Goal: Information Seeking & Learning: Learn about a topic

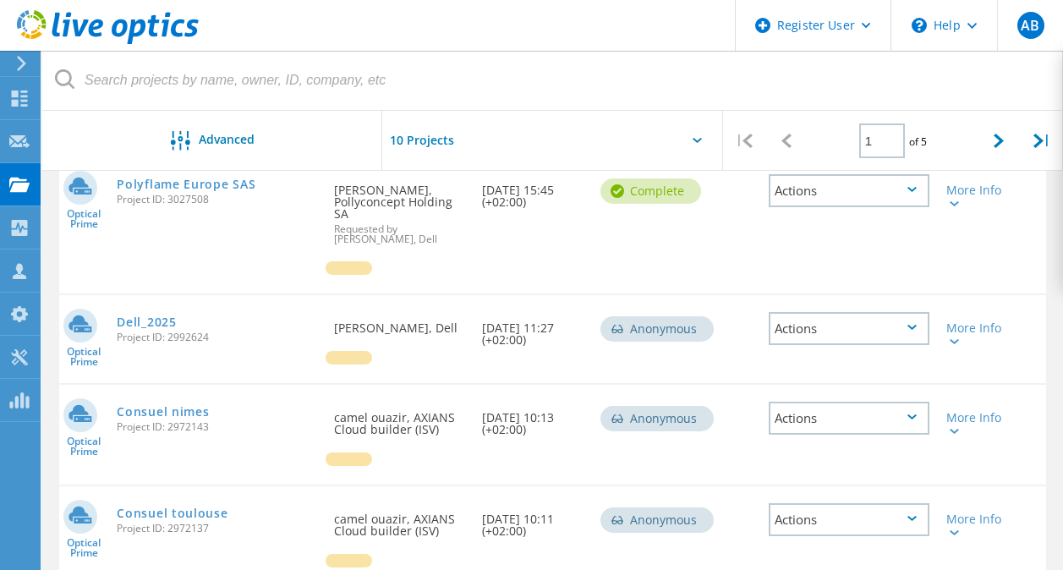
scroll to position [381, 0]
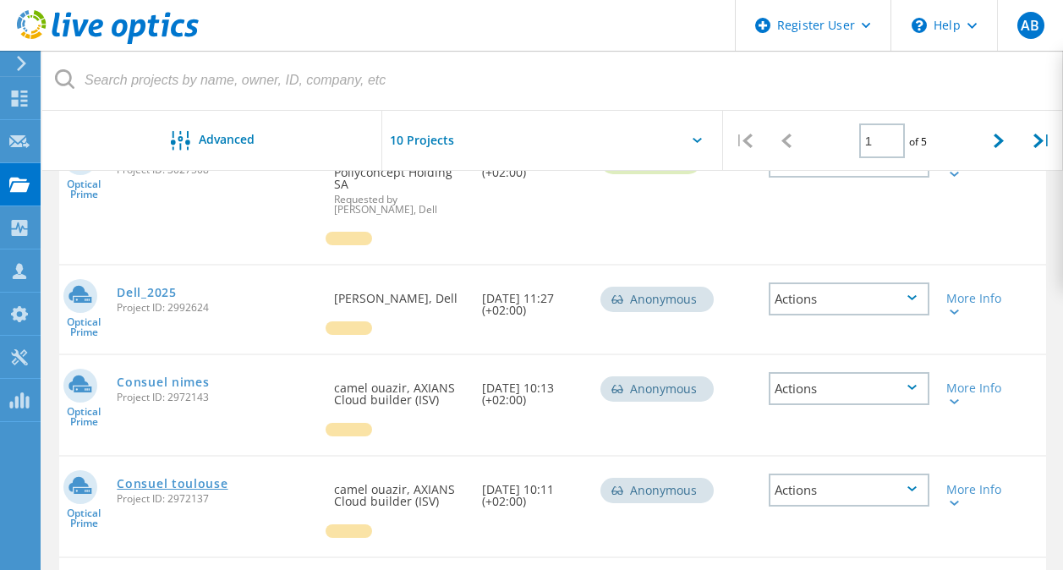
click at [194, 489] on link "Consuel toulouse" at bounding box center [172, 484] width 111 height 12
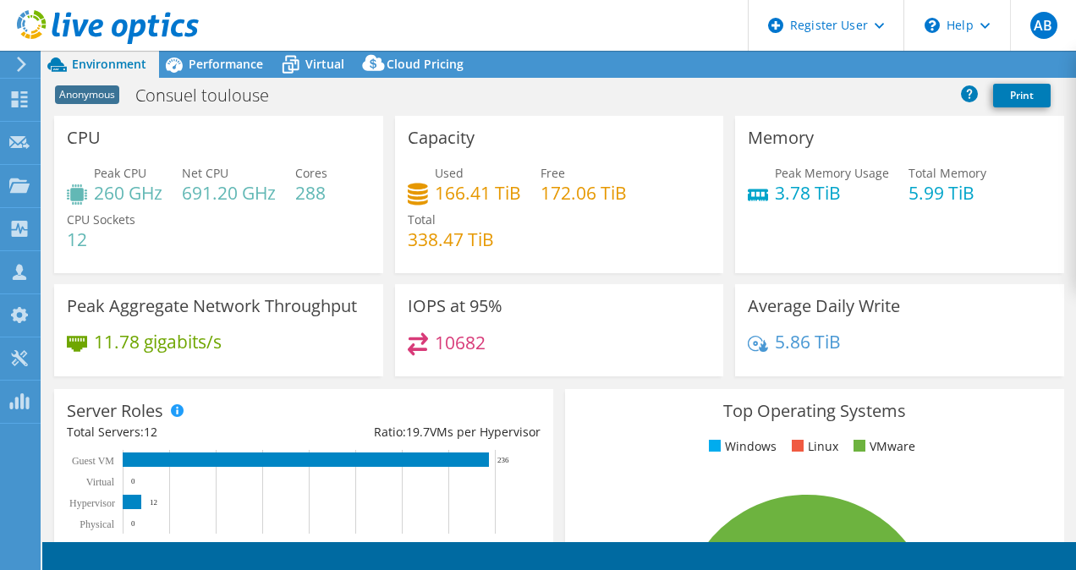
select select "EUFrankfurt"
select select "USD"
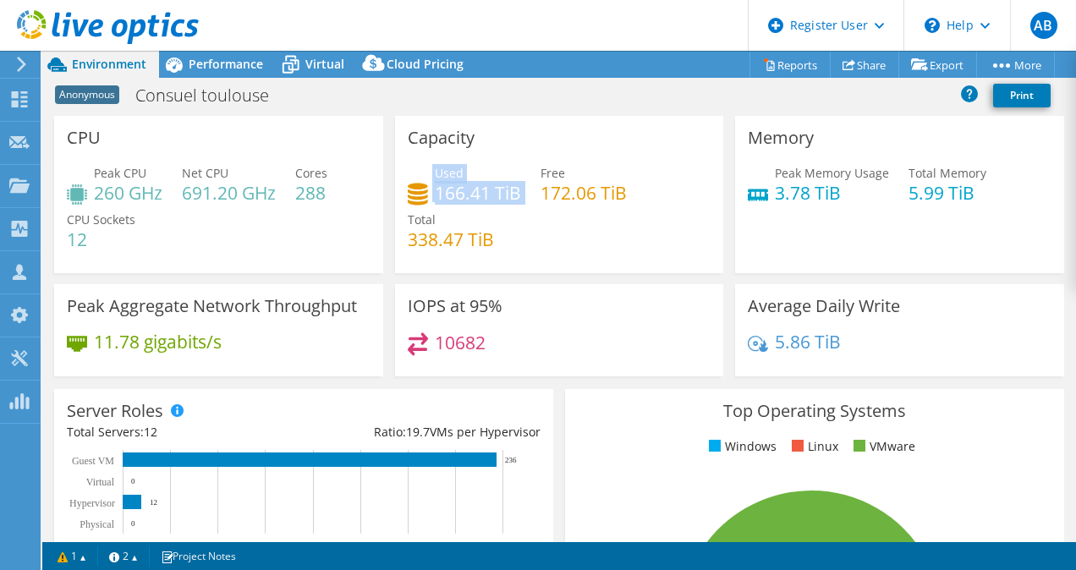
drag, startPoint x: 524, startPoint y: 202, endPoint x: 428, endPoint y: 193, distance: 96.8
click at [428, 193] on div "Used 166.41 TiB Free 172.06 TiB Total 338.47 TiB" at bounding box center [560, 214] width 304 height 101
drag, startPoint x: 428, startPoint y: 193, endPoint x: 514, endPoint y: 209, distance: 87.7
click at [514, 209] on div "Used 166.41 TiB Free 172.06 TiB Total 338.47 TiB" at bounding box center [560, 214] width 304 height 101
click at [504, 200] on h4 "166.41 TiB" at bounding box center [478, 192] width 86 height 19
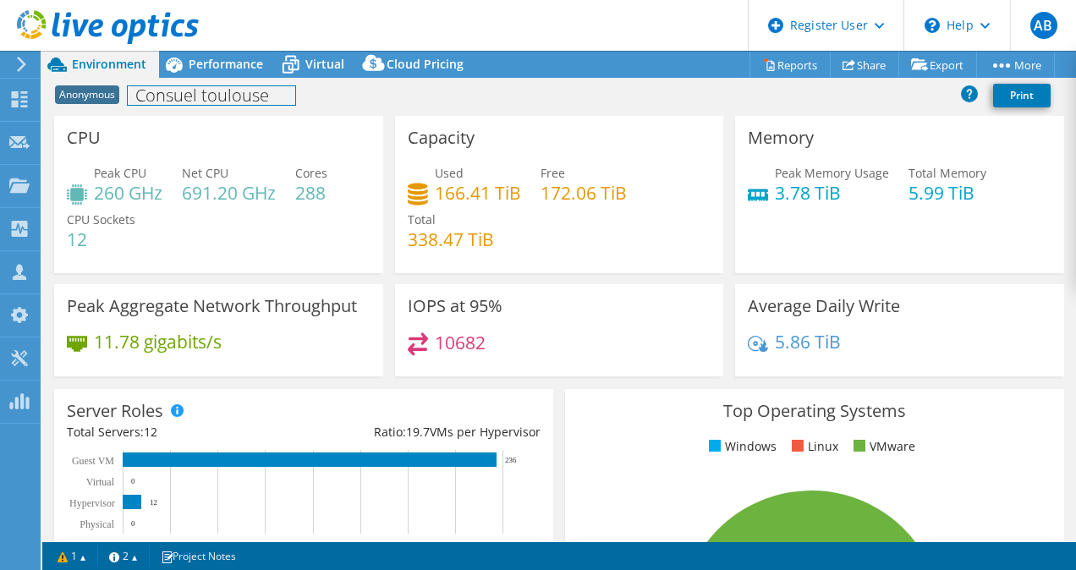
click at [223, 79] on div "Anonymous Consuel toulouse Print" at bounding box center [558, 97] width 1033 height 38
click at [320, 58] on span "Virtual" at bounding box center [324, 64] width 39 height 16
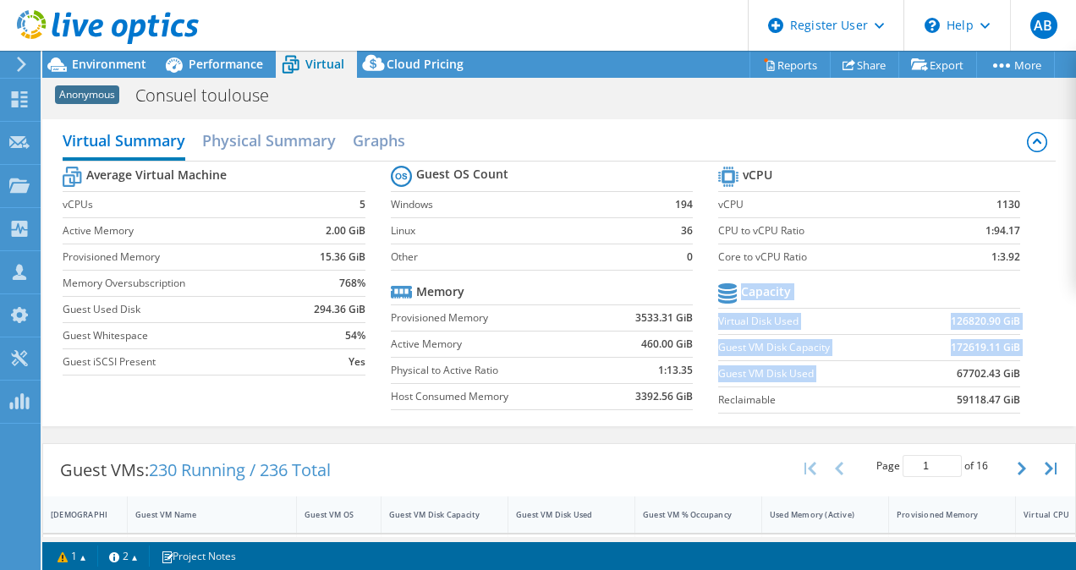
drag, startPoint x: 931, startPoint y: 374, endPoint x: 1021, endPoint y: 375, distance: 89.6
click at [1021, 375] on section "vCPU vCPU 1130 CPU to vCPU Ratio 1:94.17 Core to vCPU Ratio 1:3.92 Capacity Vir…" at bounding box center [881, 292] width 327 height 260
drag, startPoint x: 1021, startPoint y: 375, endPoint x: 1026, endPoint y: 394, distance: 20.1
click at [1026, 394] on section "vCPU vCPU 1130 CPU to vCPU Ratio 1:94.17 Core to vCPU Ratio 1:3.92 Capacity Vir…" at bounding box center [881, 292] width 327 height 260
click at [964, 366] on b "67702.43 GiB" at bounding box center [987, 373] width 63 height 17
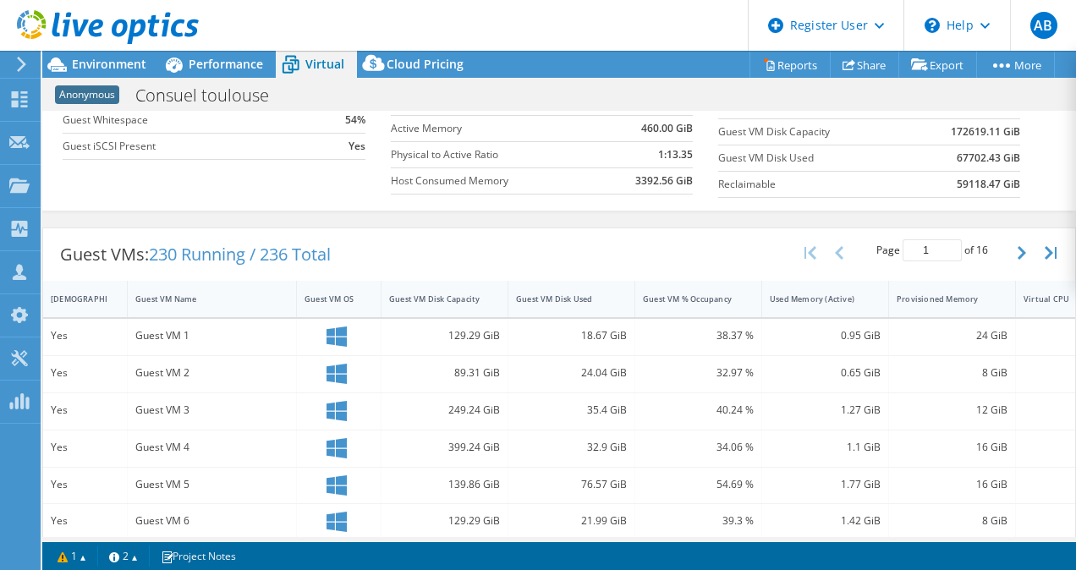
scroll to position [215, 0]
click at [473, 296] on div "Guest VM Disk Capacity" at bounding box center [434, 299] width 90 height 11
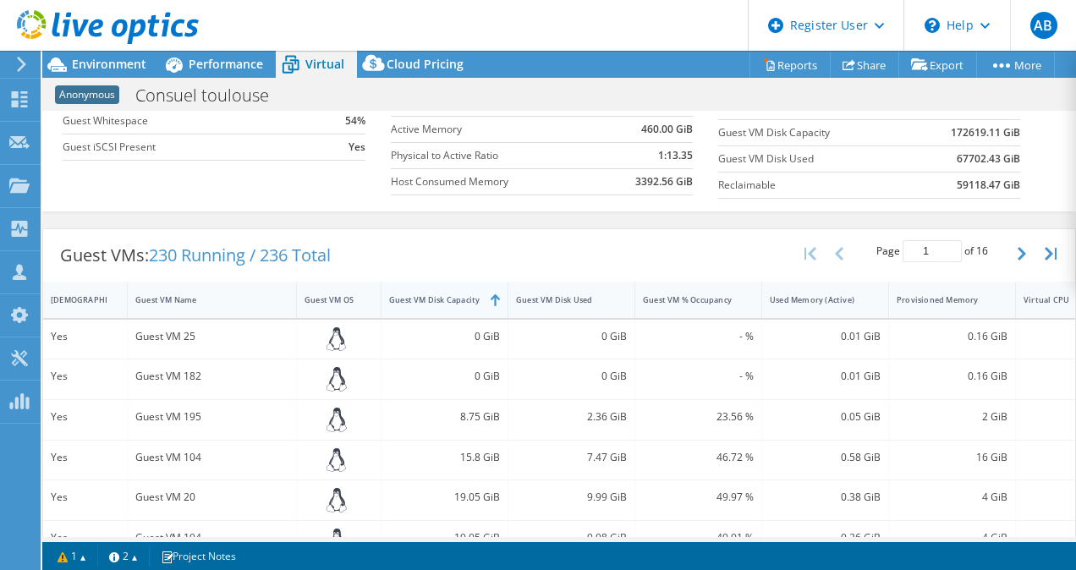
click at [473, 298] on div "Guest VM Disk Capacity" at bounding box center [434, 299] width 90 height 11
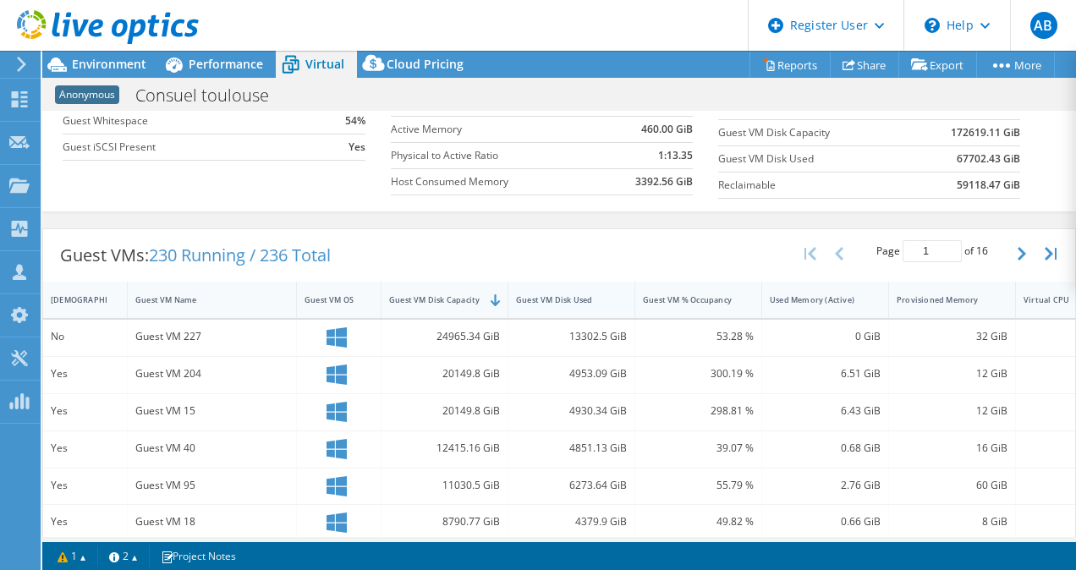
click at [614, 288] on div "Guest VM Disk Used" at bounding box center [571, 300] width 127 height 36
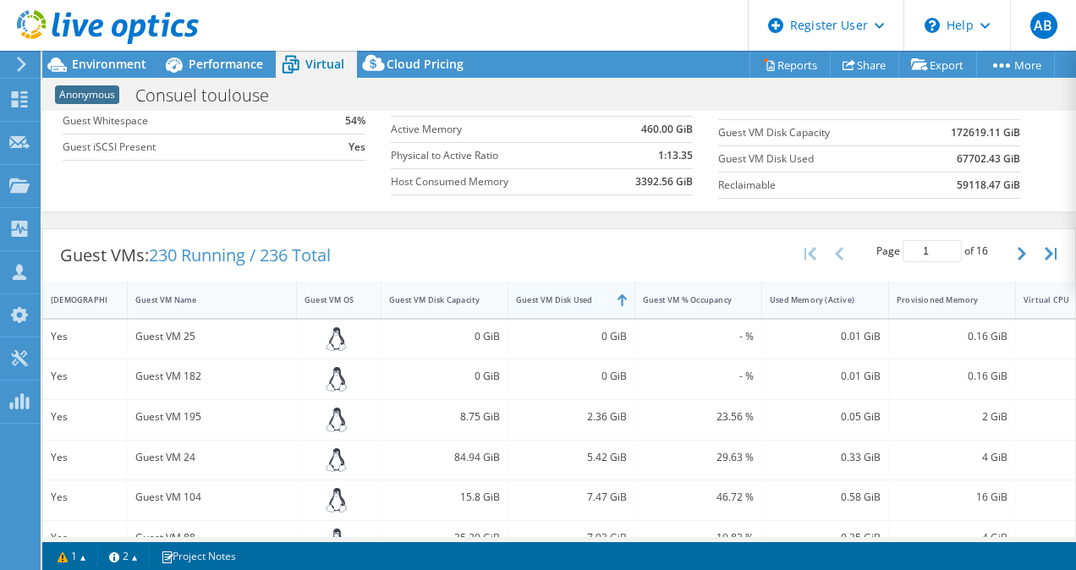
click at [614, 288] on div "Guest VM Disk Used" at bounding box center [571, 300] width 127 height 36
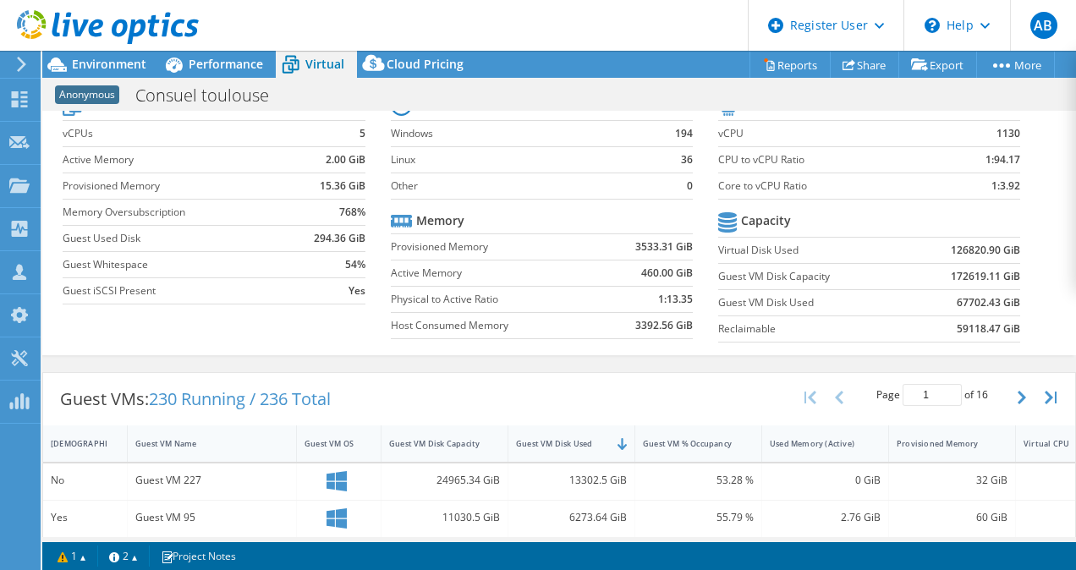
scroll to position [79, 0]
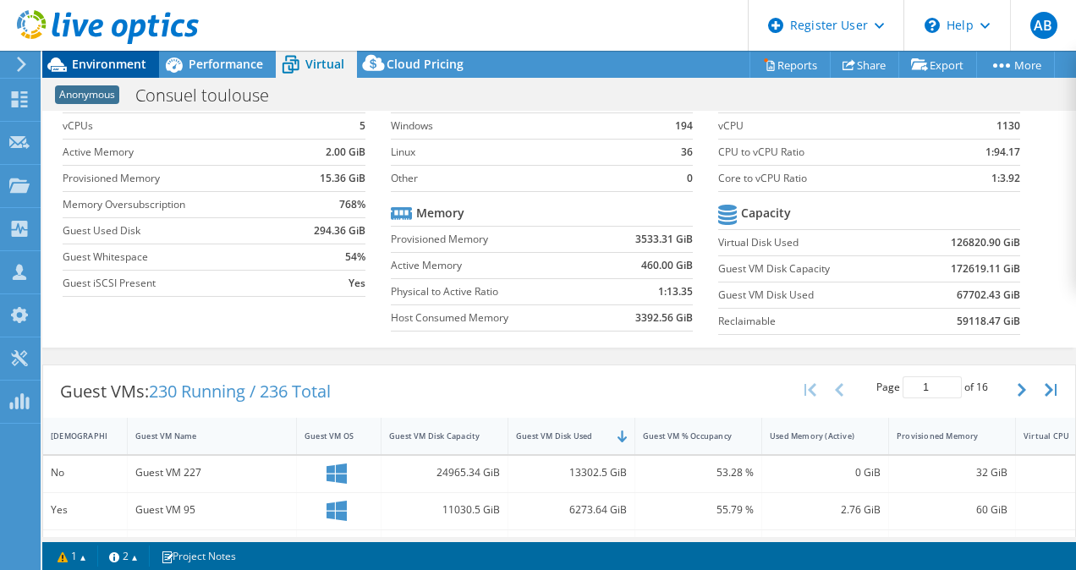
click at [129, 76] on div "Environment" at bounding box center [100, 64] width 117 height 27
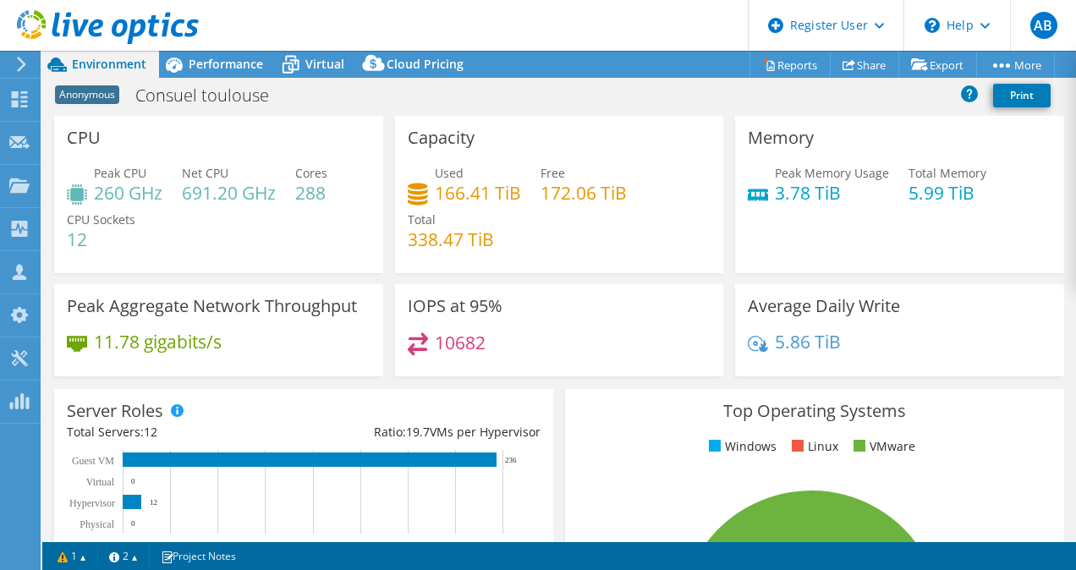
scroll to position [1, 0]
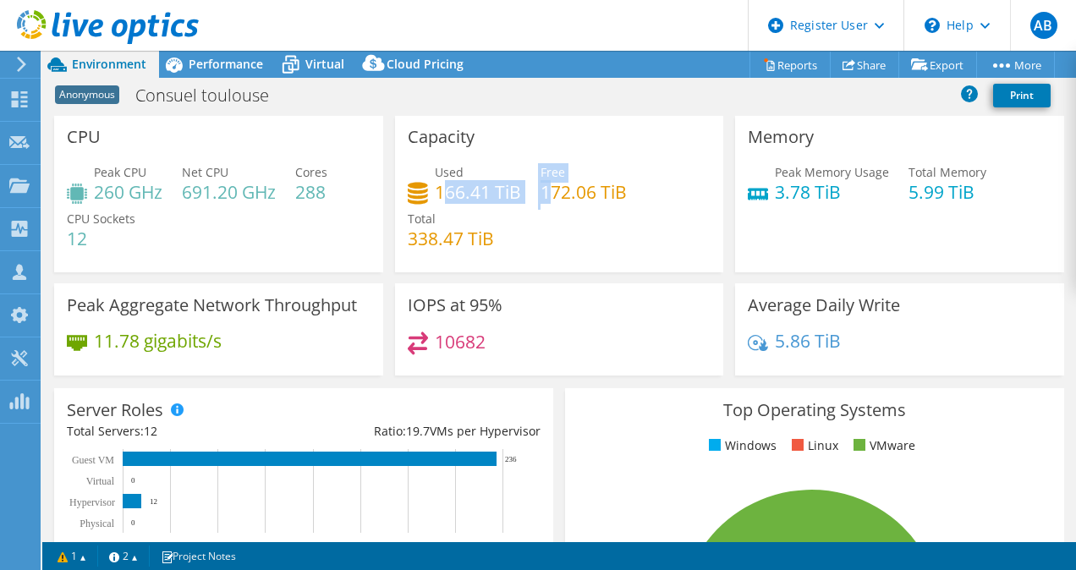
drag, startPoint x: 436, startPoint y: 191, endPoint x: 540, endPoint y: 198, distance: 104.2
click at [540, 198] on div "Used 166.41 TiB Free 172.06 TiB Total 338.47 TiB" at bounding box center [560, 213] width 304 height 101
drag, startPoint x: 540, startPoint y: 198, endPoint x: 522, endPoint y: 228, distance: 35.7
click at [522, 228] on div "Used 166.41 TiB Free 172.06 TiB Total 338.47 TiB" at bounding box center [560, 213] width 304 height 101
click at [241, 68] on span "Performance" at bounding box center [226, 64] width 74 height 16
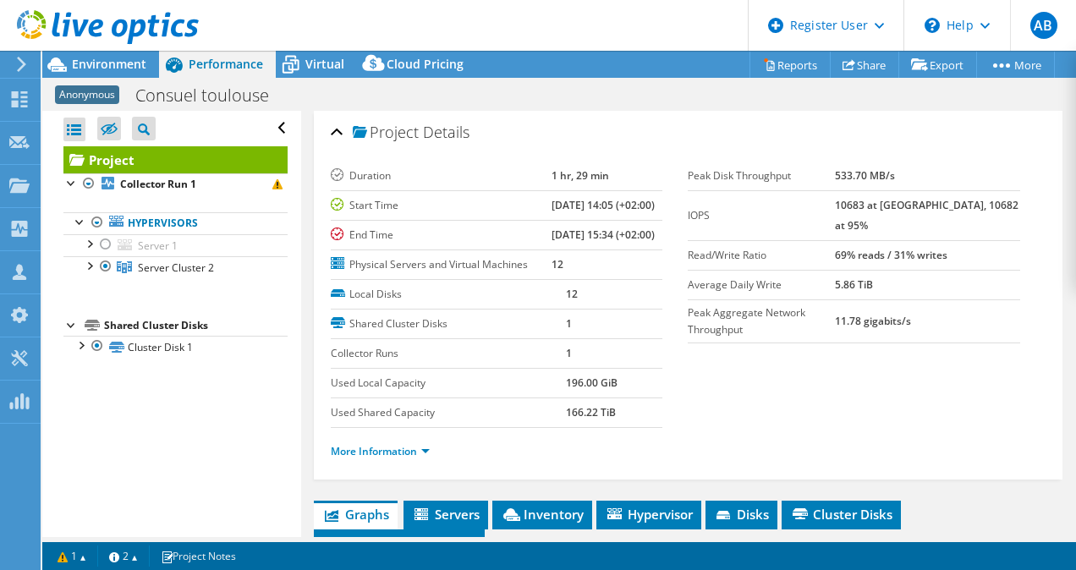
scroll to position [0, 0]
click at [318, 67] on span "Virtual" at bounding box center [324, 64] width 39 height 16
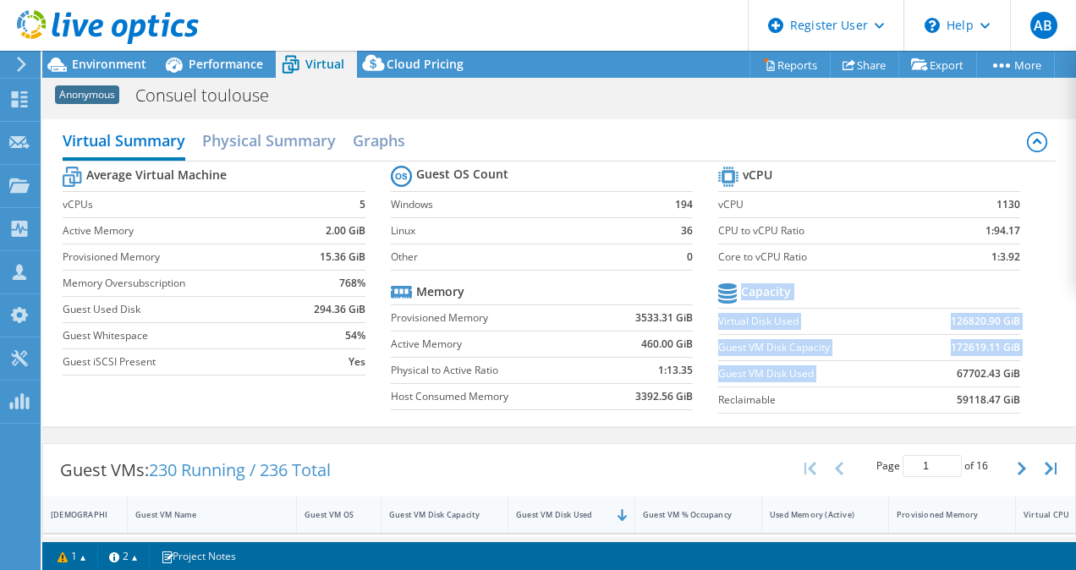
drag, startPoint x: 940, startPoint y: 369, endPoint x: 1027, endPoint y: 373, distance: 87.2
click at [1027, 373] on section "vCPU vCPU 1130 CPU to vCPU Ratio 1:94.17 Core to vCPU Ratio 1:3.92 Capacity Vir…" at bounding box center [881, 292] width 327 height 260
drag, startPoint x: 1027, startPoint y: 373, endPoint x: 988, endPoint y: 391, distance: 43.1
click at [988, 391] on b "59118.47 GiB" at bounding box center [987, 399] width 63 height 17
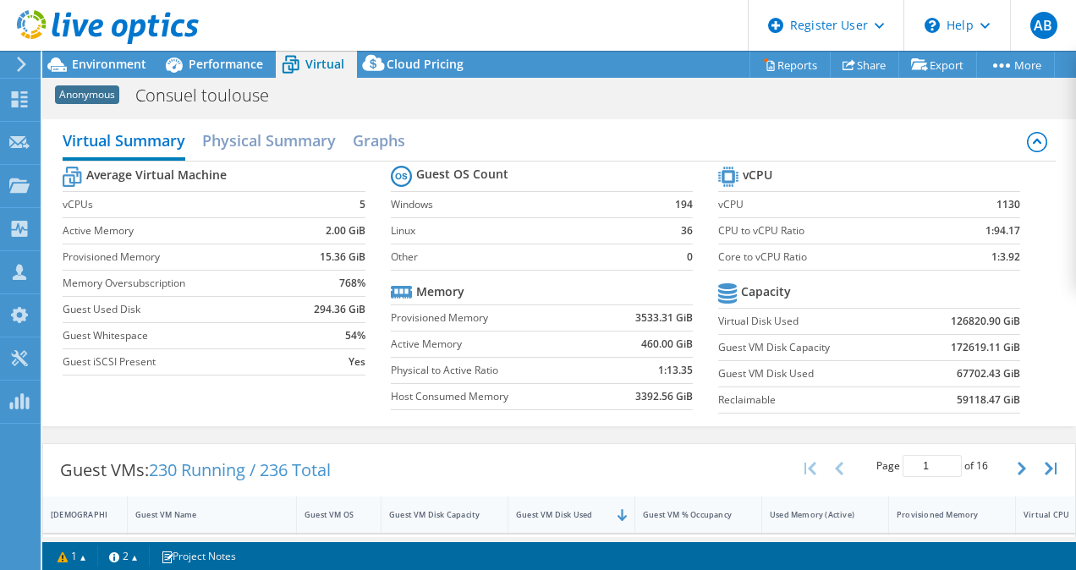
click at [929, 380] on td "67702.43 GiB" at bounding box center [964, 373] width 111 height 26
click at [113, 67] on span "Environment" at bounding box center [109, 64] width 74 height 16
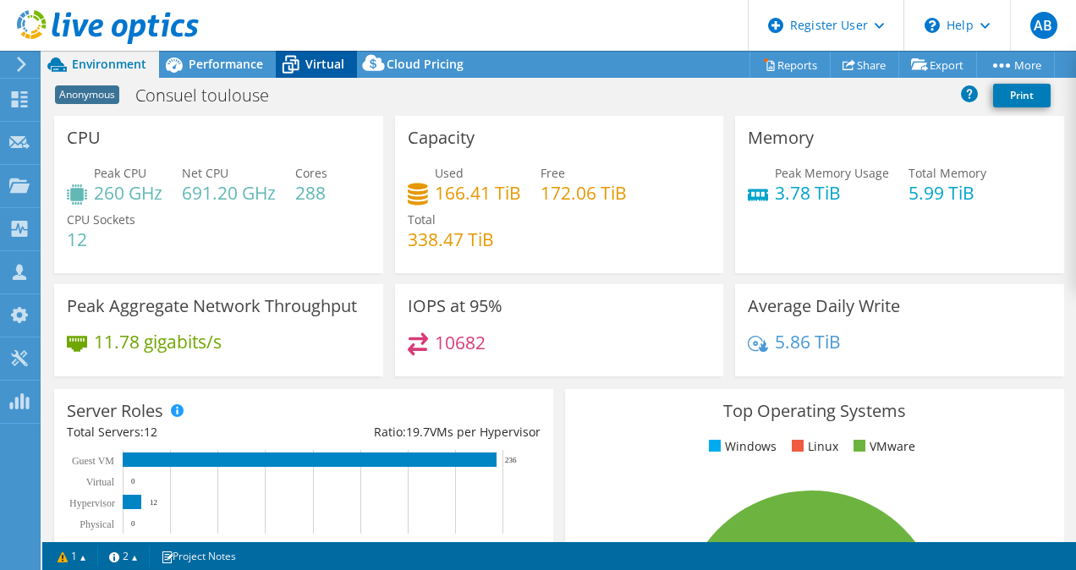
click at [310, 59] on span "Virtual" at bounding box center [324, 64] width 39 height 16
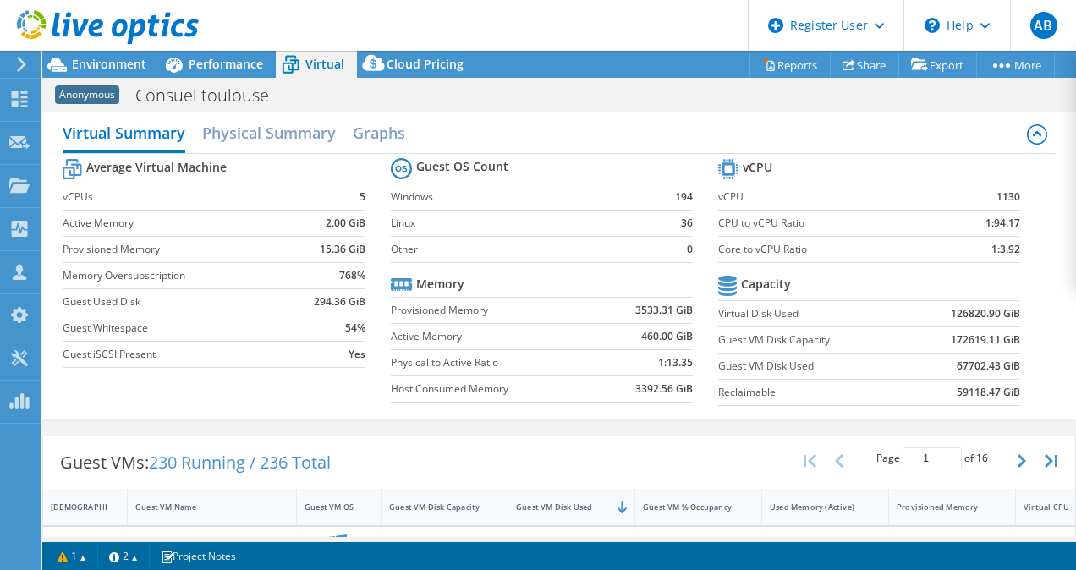
scroll to position [8, 0]
drag, startPoint x: 934, startPoint y: 311, endPoint x: 1015, endPoint y: 315, distance: 80.4
click at [1015, 315] on section "vCPU vCPU 1130 CPU to vCPU Ratio 1:94.17 Core to vCPU Ratio 1:3.92 Capacity Vir…" at bounding box center [881, 284] width 327 height 260
drag, startPoint x: 1015, startPoint y: 315, endPoint x: 1004, endPoint y: 379, distance: 64.4
click at [1004, 379] on td "59118.47 GiB" at bounding box center [964, 391] width 111 height 26
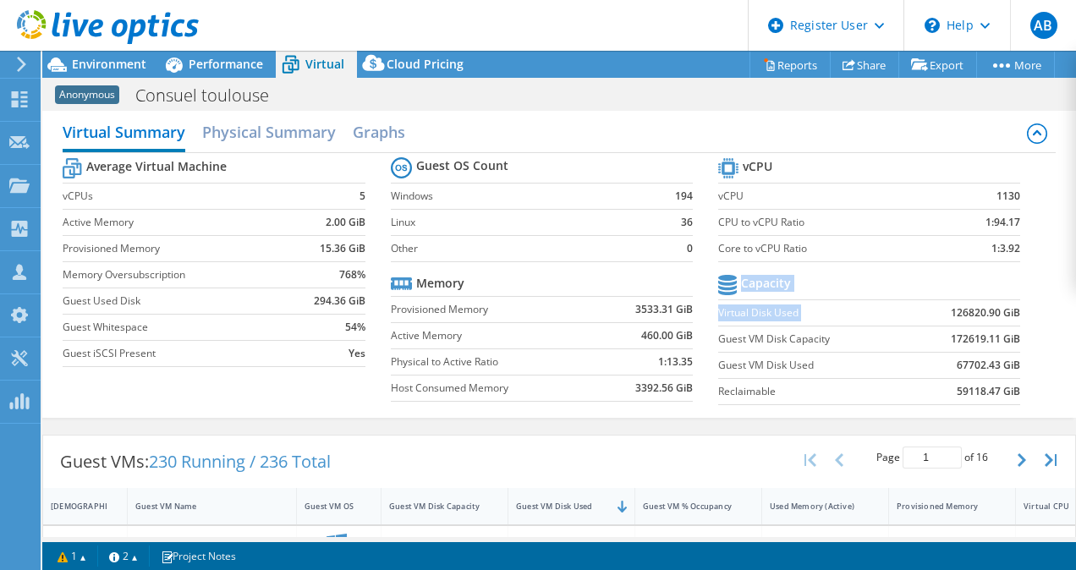
click at [909, 360] on td "67702.43 GiB" at bounding box center [964, 365] width 111 height 26
click at [87, 63] on span "Environment" at bounding box center [109, 64] width 74 height 16
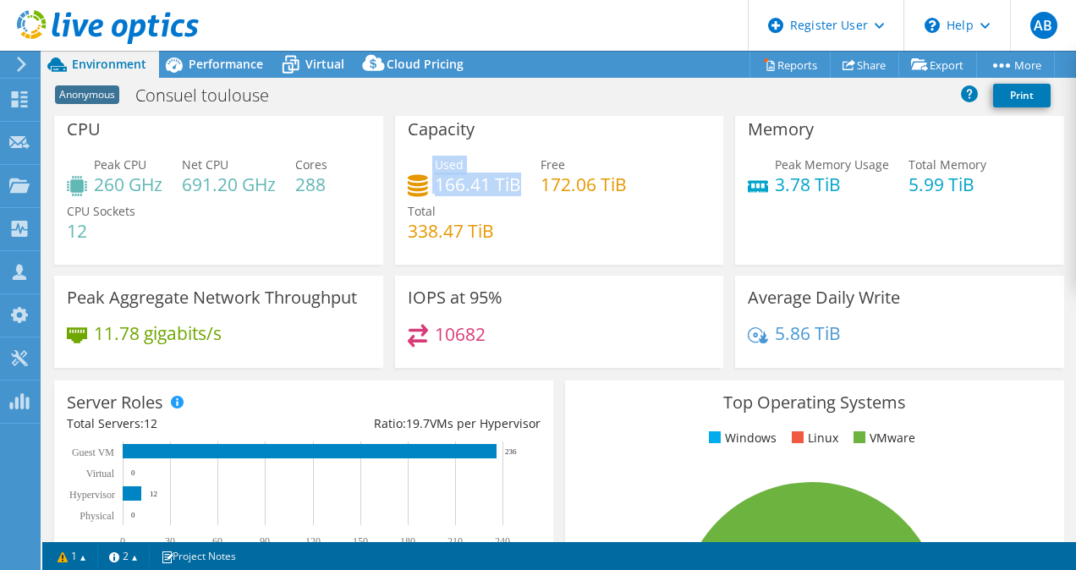
drag, startPoint x: 427, startPoint y: 179, endPoint x: 514, endPoint y: 183, distance: 87.2
click at [514, 183] on div "Used 166.41 TiB" at bounding box center [464, 175] width 113 height 38
click at [516, 187] on h4 "166.41 TiB" at bounding box center [478, 184] width 86 height 19
click at [498, 188] on h4 "166.41 TiB" at bounding box center [478, 184] width 86 height 19
click at [324, 68] on span "Virtual" at bounding box center [324, 64] width 39 height 16
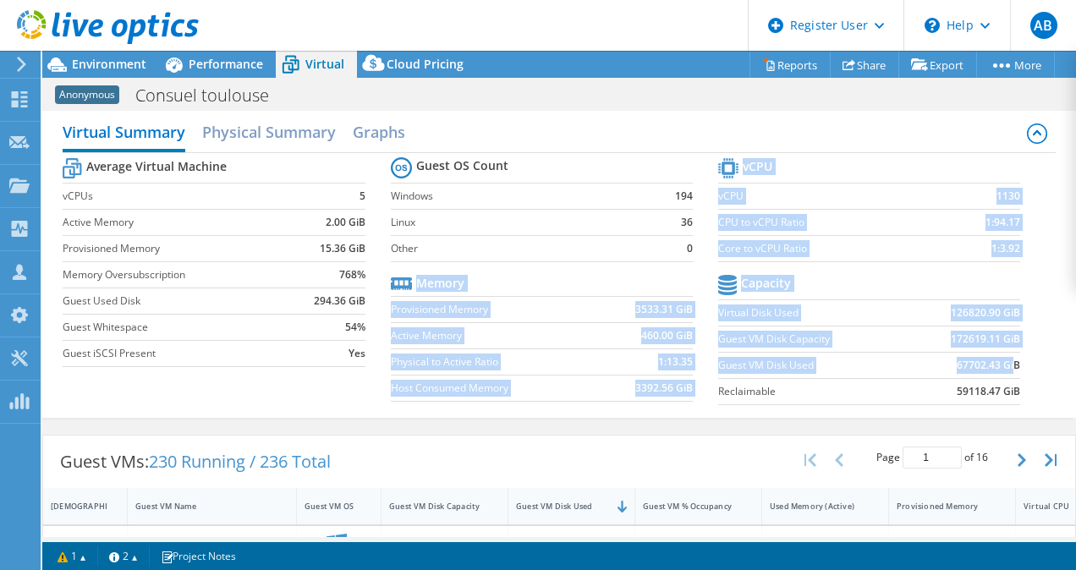
drag, startPoint x: 705, startPoint y: 363, endPoint x: 1001, endPoint y: 360, distance: 295.9
click at [1001, 360] on div "Average Virtual Machine vCPUs 5 Active Memory 2.00 GiB Provisioned Memory 15.36…" at bounding box center [559, 283] width 992 height 260
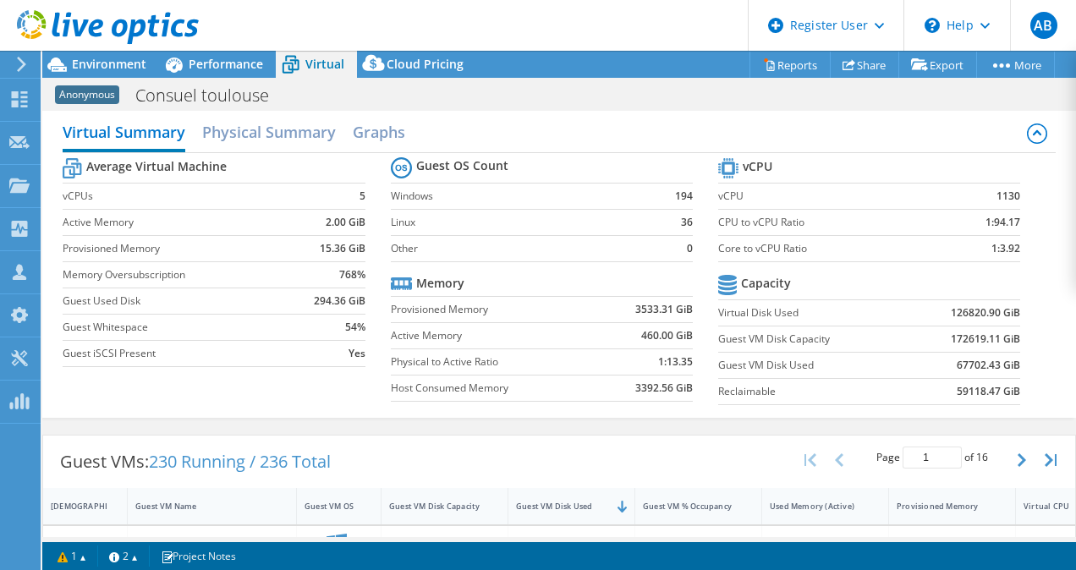
drag, startPoint x: 1001, startPoint y: 360, endPoint x: 1032, endPoint y: 384, distance: 39.2
click at [1032, 384] on section "vCPU vCPU 1130 CPU to vCPU Ratio 1:94.17 Core to vCPU Ratio 1:3.92 Capacity Vir…" at bounding box center [881, 284] width 327 height 260
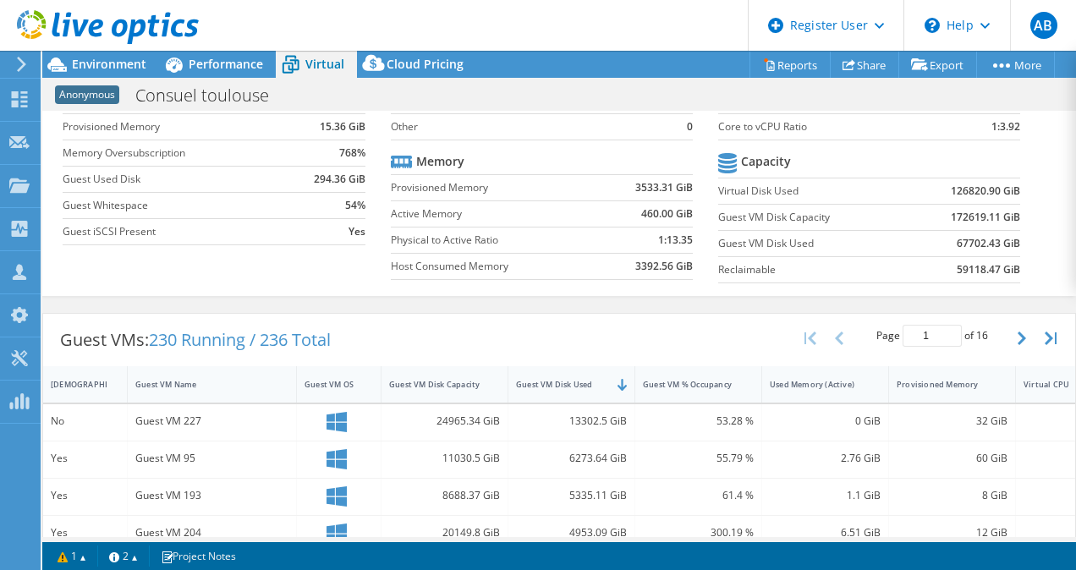
scroll to position [129, 0]
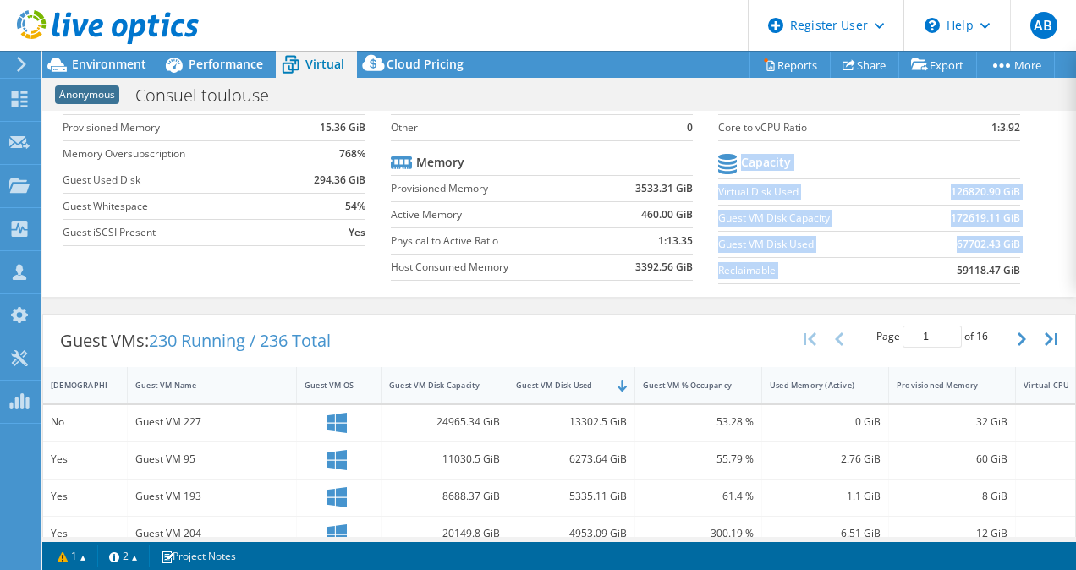
drag, startPoint x: 937, startPoint y: 267, endPoint x: 1052, endPoint y: 274, distance: 115.2
click at [1052, 274] on div "Virtual Summary Physical Summary Graphs Average Virtual Machine vCPUs 5 Active …" at bounding box center [558, 143] width 1033 height 307
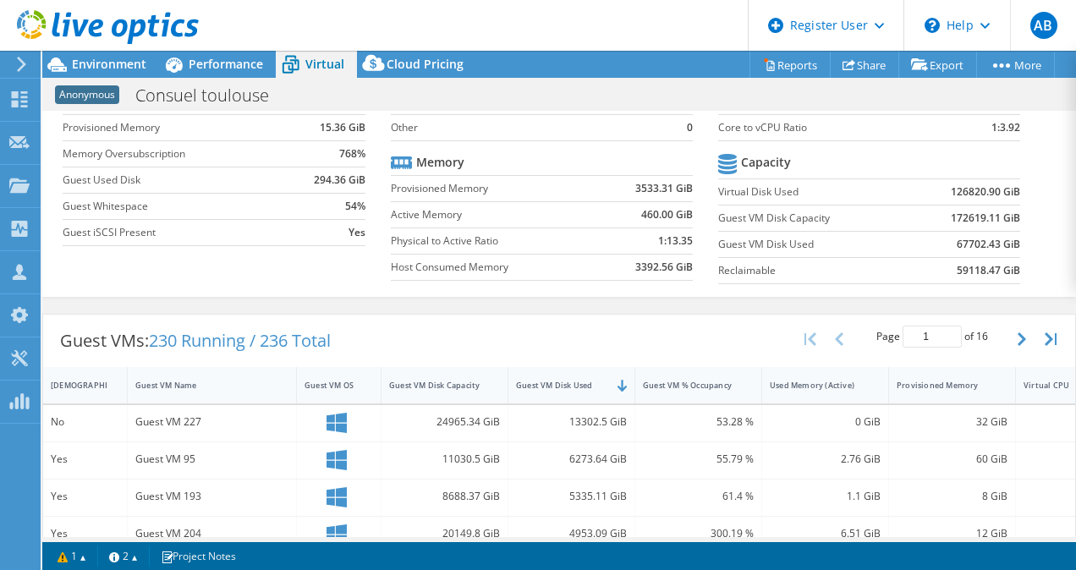
click at [863, 164] on tr "Capacity" at bounding box center [869, 165] width 302 height 30
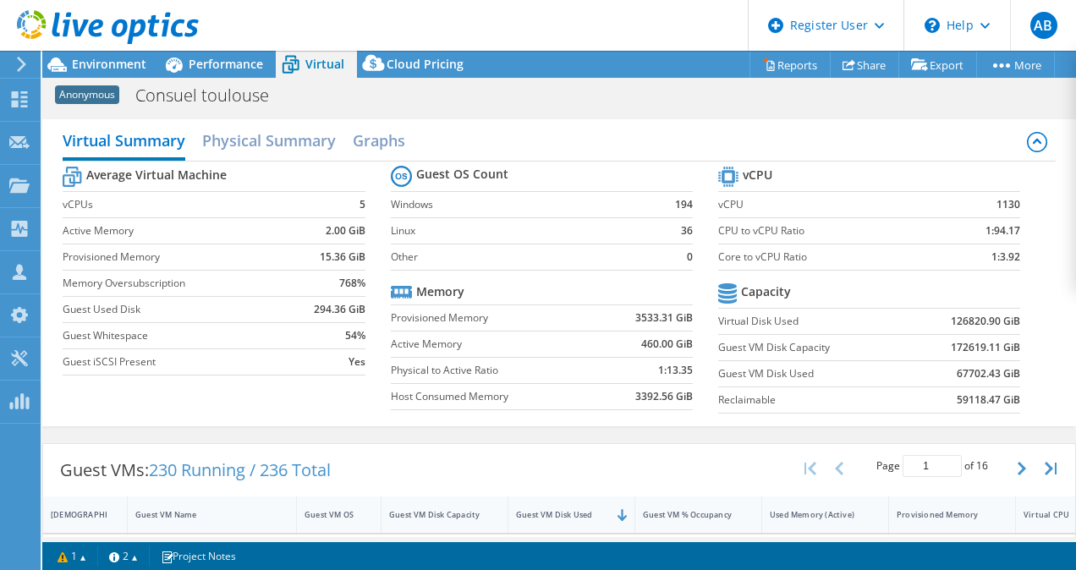
scroll to position [0, 0]
click at [112, 52] on div at bounding box center [99, 28] width 199 height 57
click at [122, 57] on span "Environment" at bounding box center [109, 64] width 74 height 16
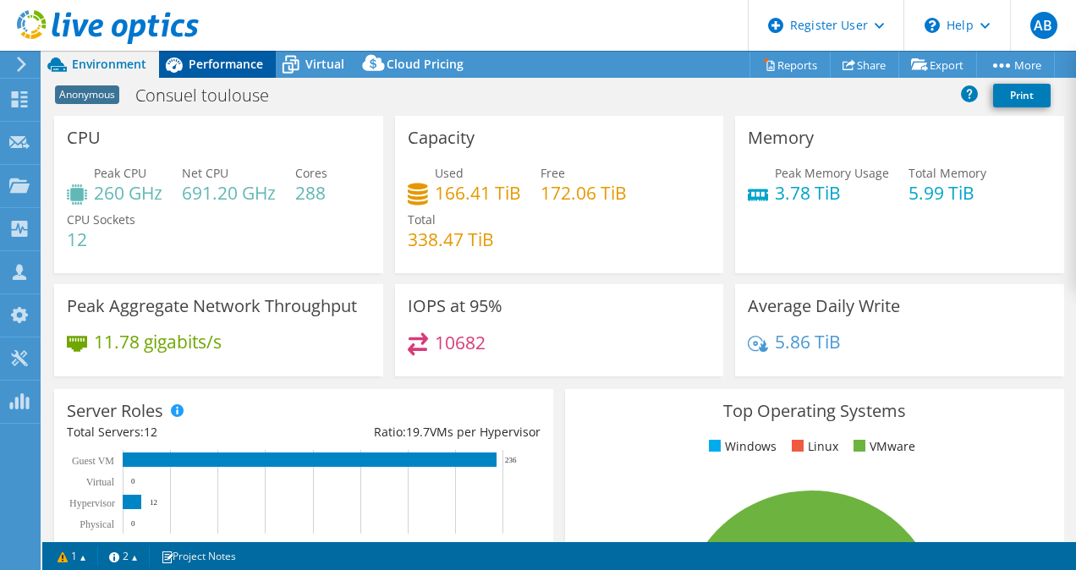
click at [222, 76] on div "Performance" at bounding box center [217, 64] width 117 height 27
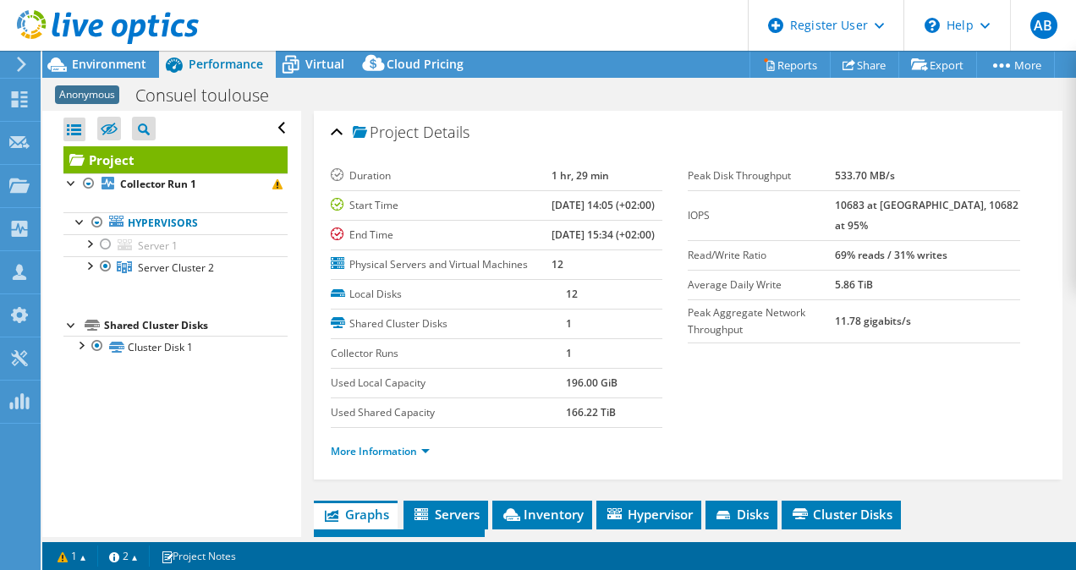
scroll to position [382, 0]
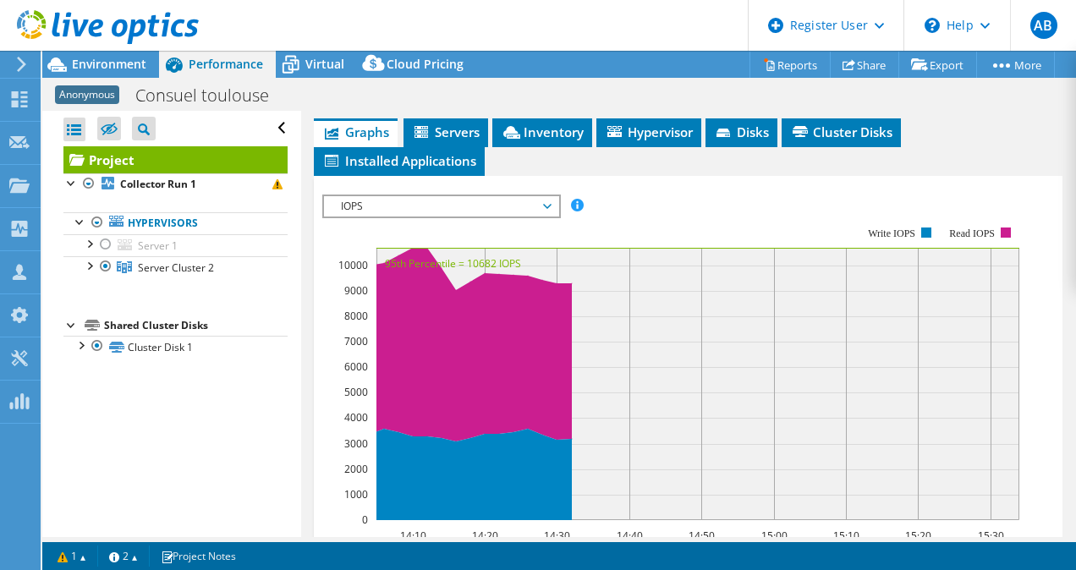
click at [428, 216] on span "IOPS" at bounding box center [440, 206] width 217 height 20
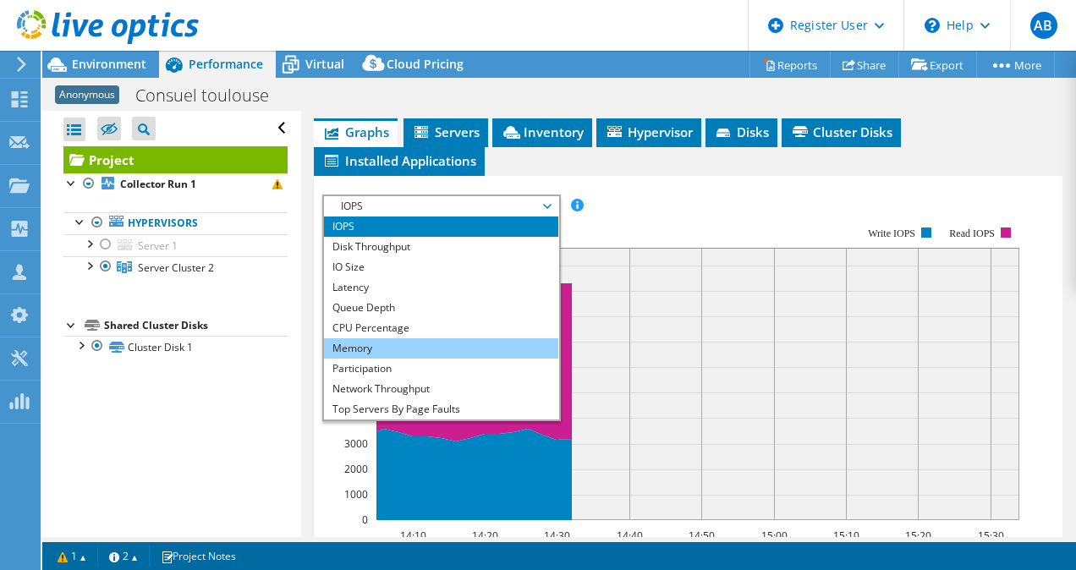
click at [383, 359] on li "Memory" at bounding box center [441, 348] width 234 height 20
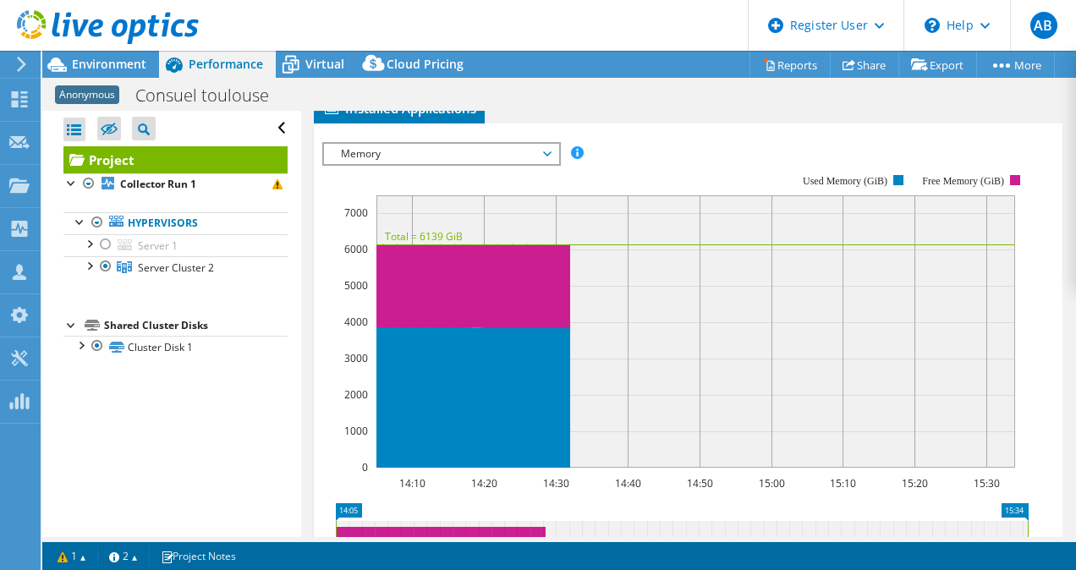
scroll to position [433, 0]
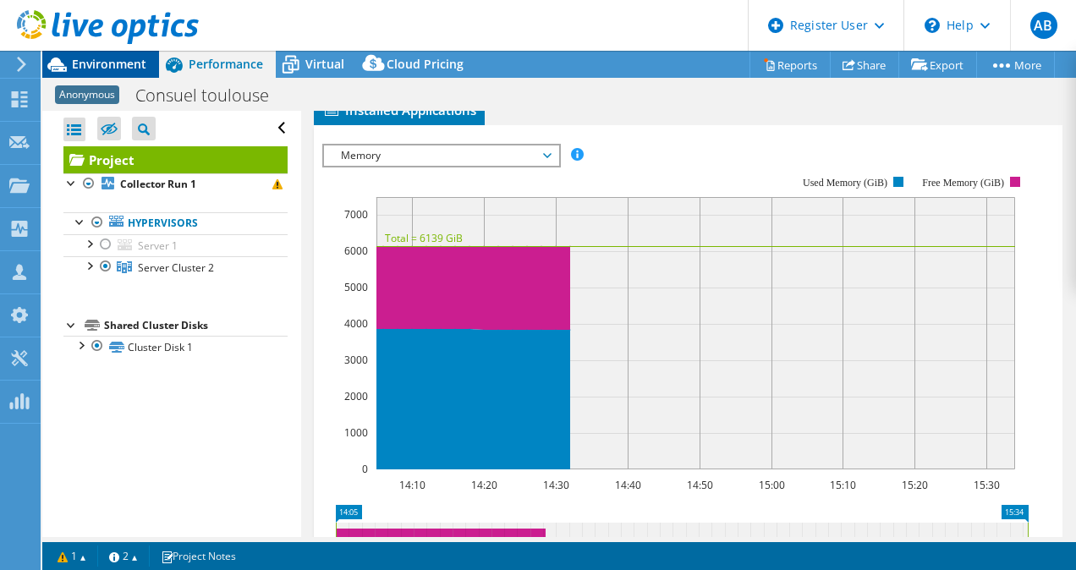
click at [139, 69] on span "Environment" at bounding box center [109, 64] width 74 height 16
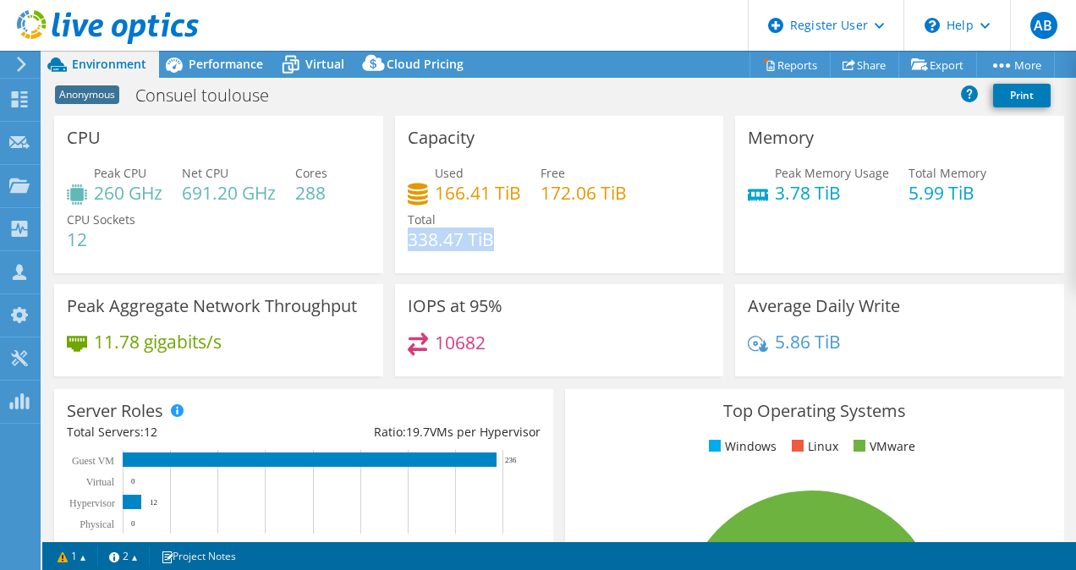
drag, startPoint x: 495, startPoint y: 241, endPoint x: 405, endPoint y: 244, distance: 90.5
click at [408, 244] on div "Used 166.41 TiB Free 172.06 TiB Total 338.47 TiB" at bounding box center [560, 214] width 304 height 101
drag, startPoint x: 405, startPoint y: 244, endPoint x: 545, endPoint y: 264, distance: 141.0
click at [545, 264] on div "Used 166.41 TiB Free 172.06 TiB Total 338.47 TiB" at bounding box center [560, 214] width 304 height 101
drag, startPoint x: 529, startPoint y: 199, endPoint x: 411, endPoint y: 205, distance: 118.6
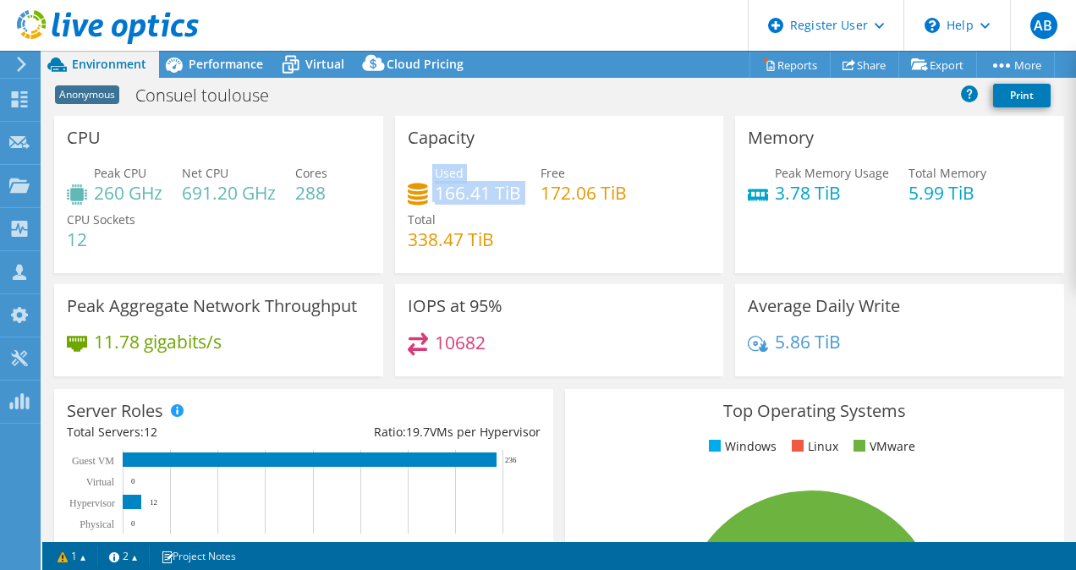
click at [411, 205] on div "Used 166.41 TiB Free 172.06 TiB Total 338.47 TiB" at bounding box center [560, 214] width 304 height 101
drag, startPoint x: 411, startPoint y: 205, endPoint x: 661, endPoint y: 254, distance: 254.9
click at [661, 254] on div "Used 166.41 TiB Free 172.06 TiB Total 338.47 TiB" at bounding box center [560, 214] width 304 height 101
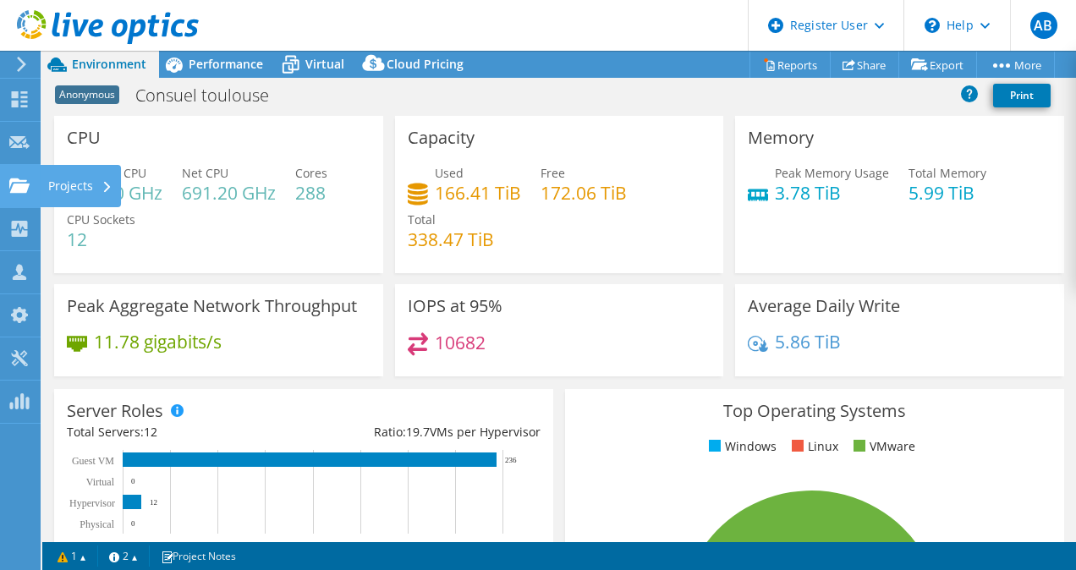
click at [22, 195] on div at bounding box center [19, 187] width 20 height 19
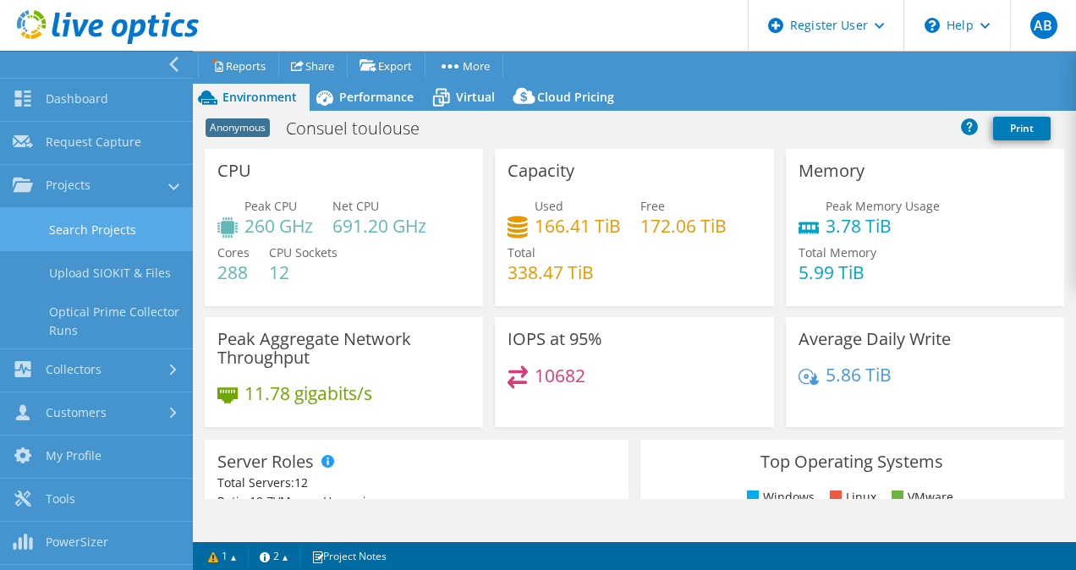
click at [121, 227] on link "Search Projects" at bounding box center [96, 229] width 193 height 43
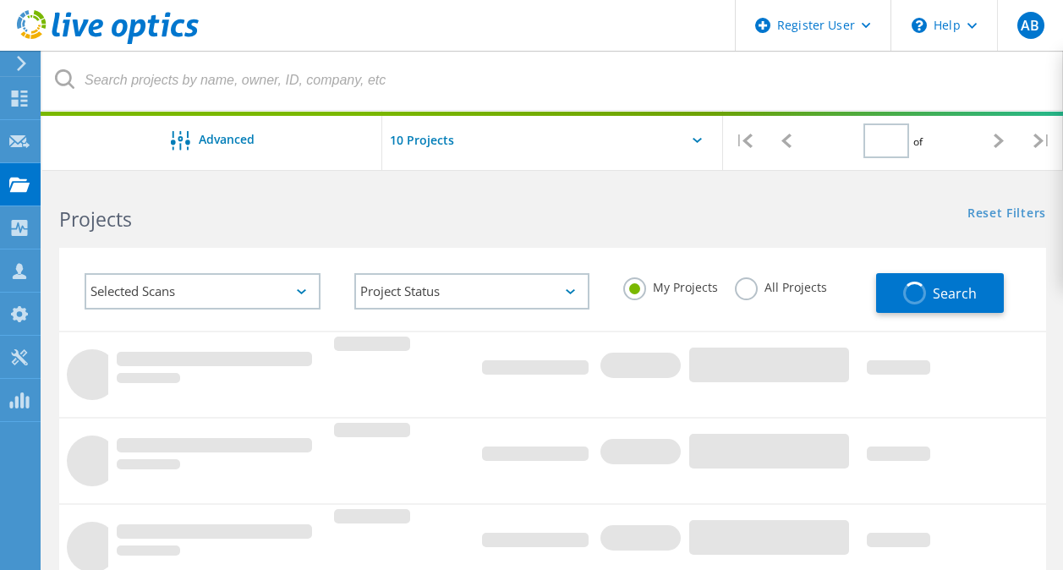
type input "1"
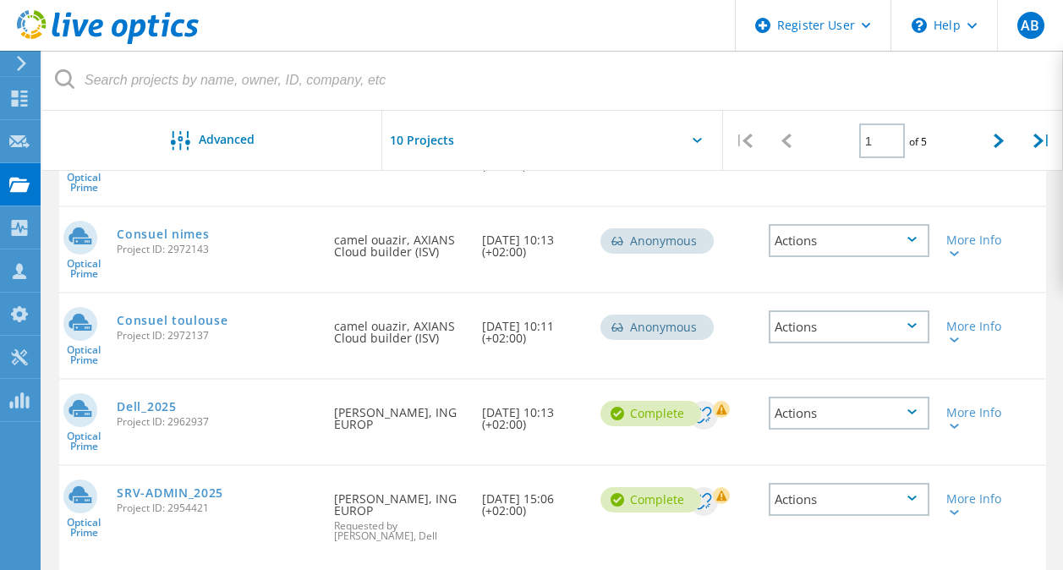
scroll to position [495, 0]
click at [177, 234] on link "Consuel nimes" at bounding box center [163, 235] width 92 height 12
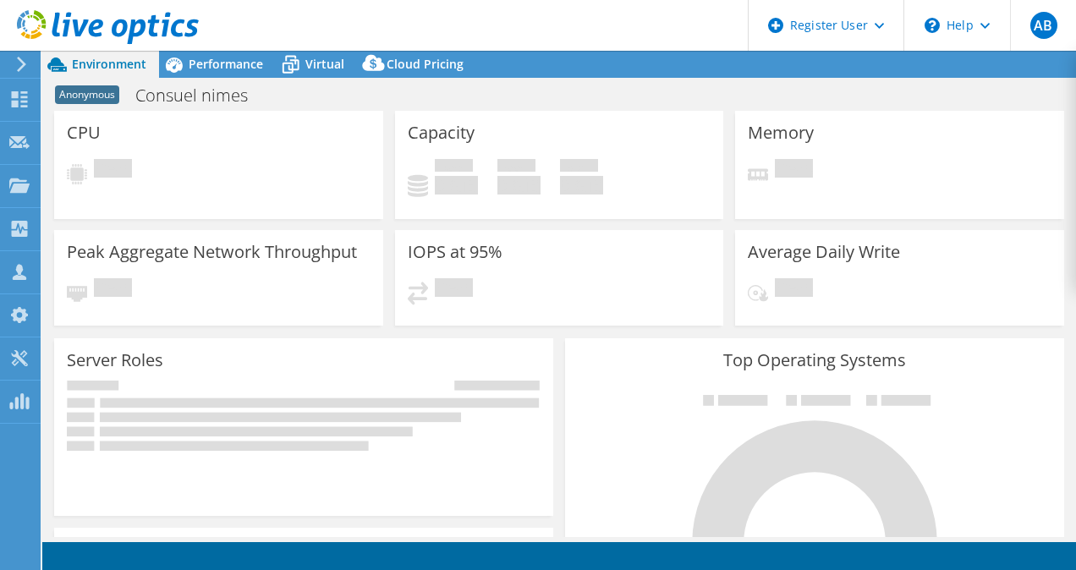
select select "EULondon"
select select "EUR"
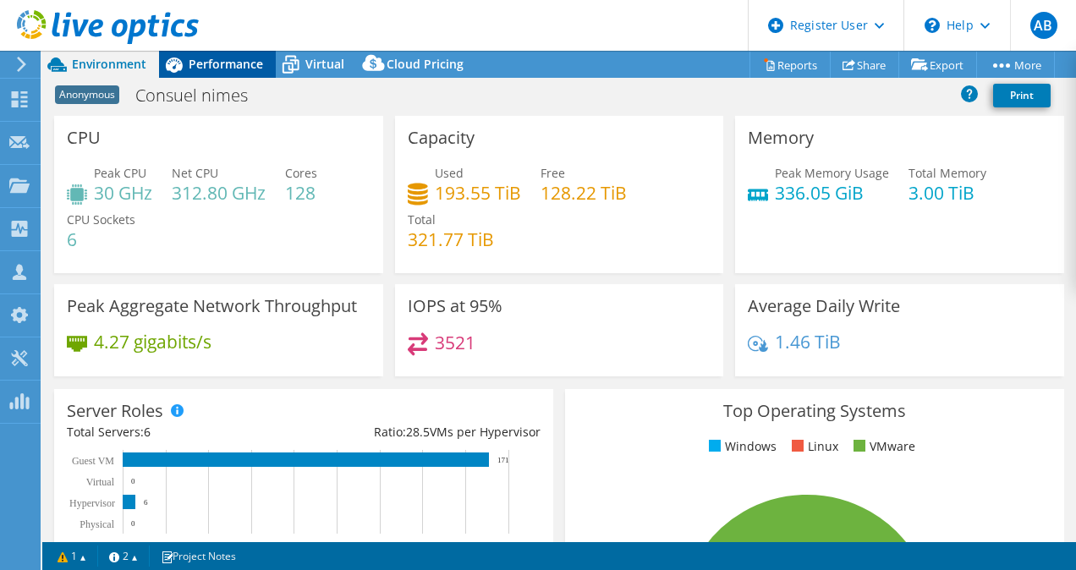
click at [217, 63] on span "Performance" at bounding box center [226, 64] width 74 height 16
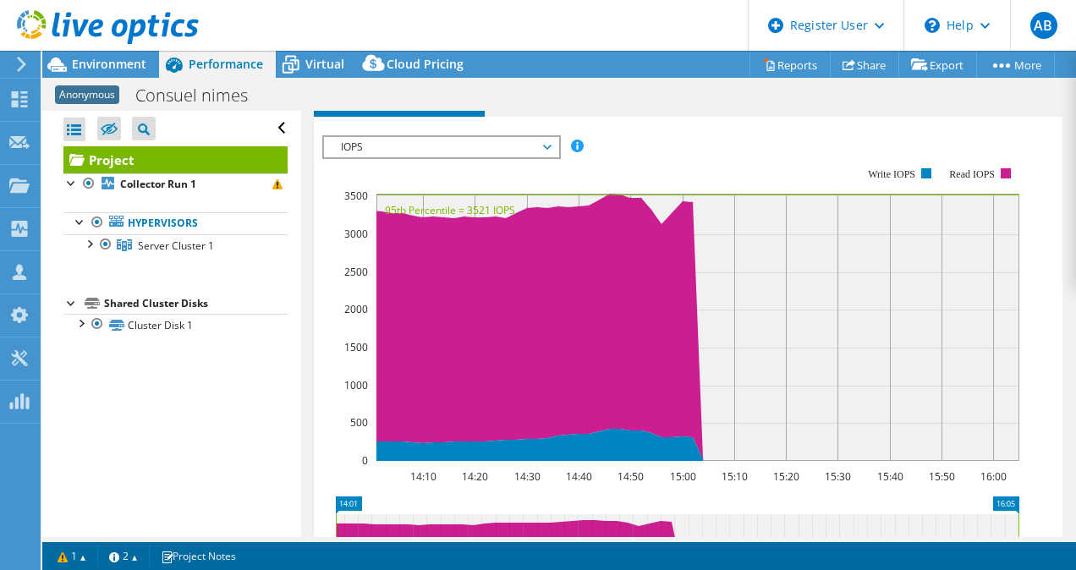
scroll to position [442, 0]
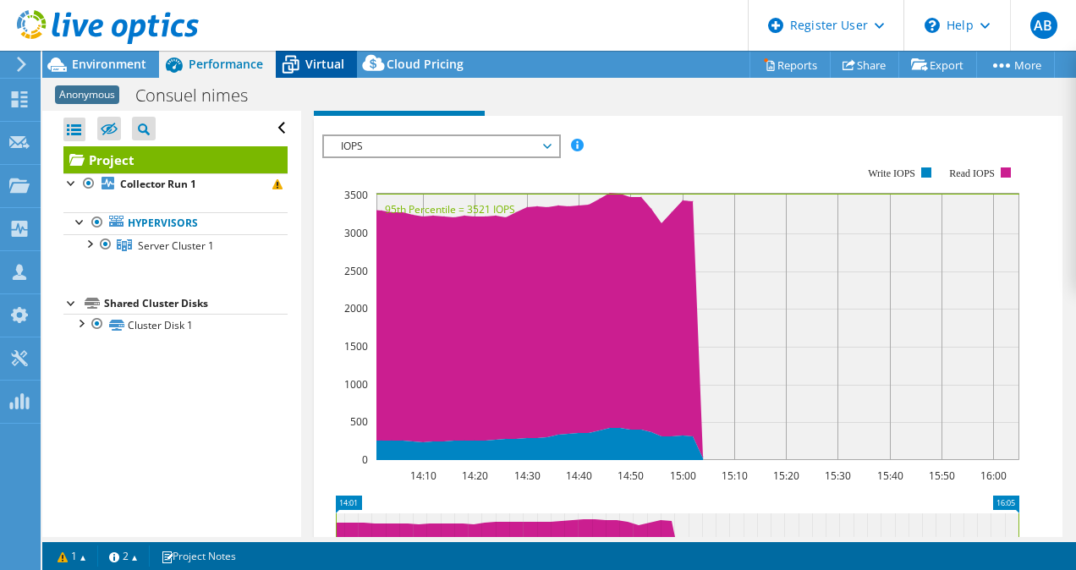
click at [308, 68] on span "Virtual" at bounding box center [324, 64] width 39 height 16
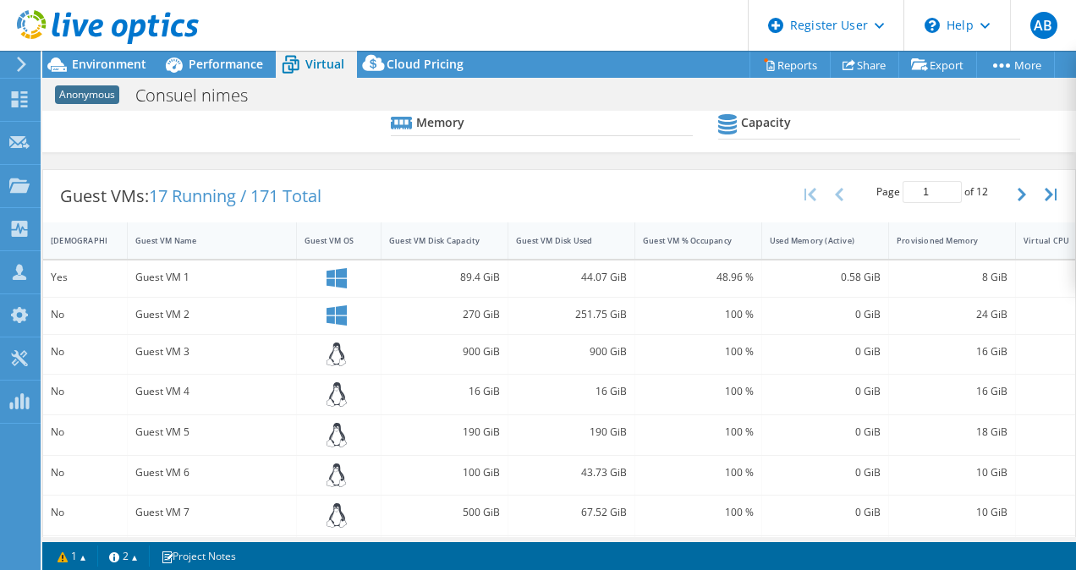
scroll to position [109, 0]
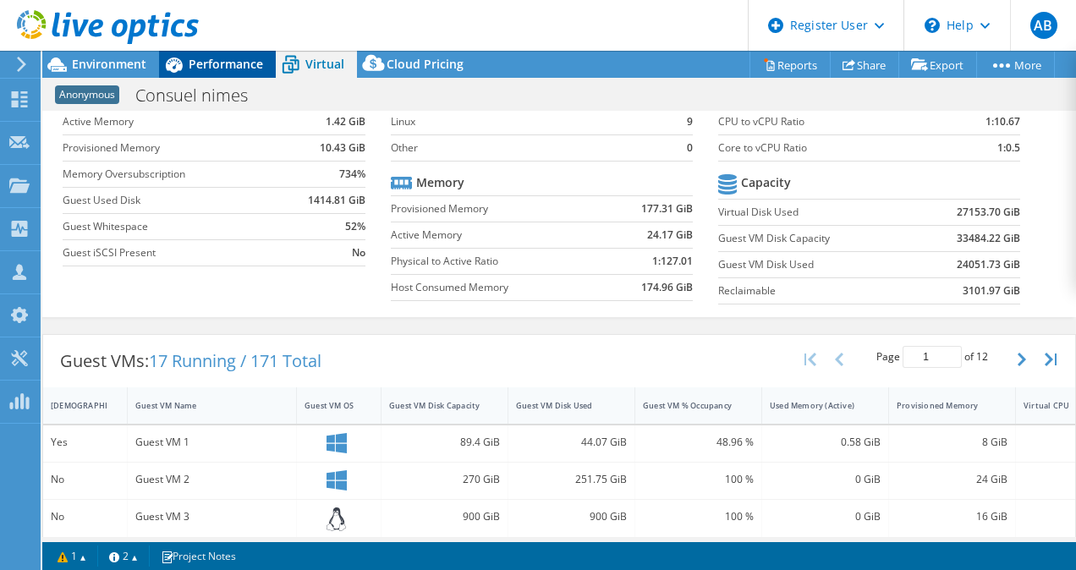
click at [224, 65] on span "Performance" at bounding box center [226, 64] width 74 height 16
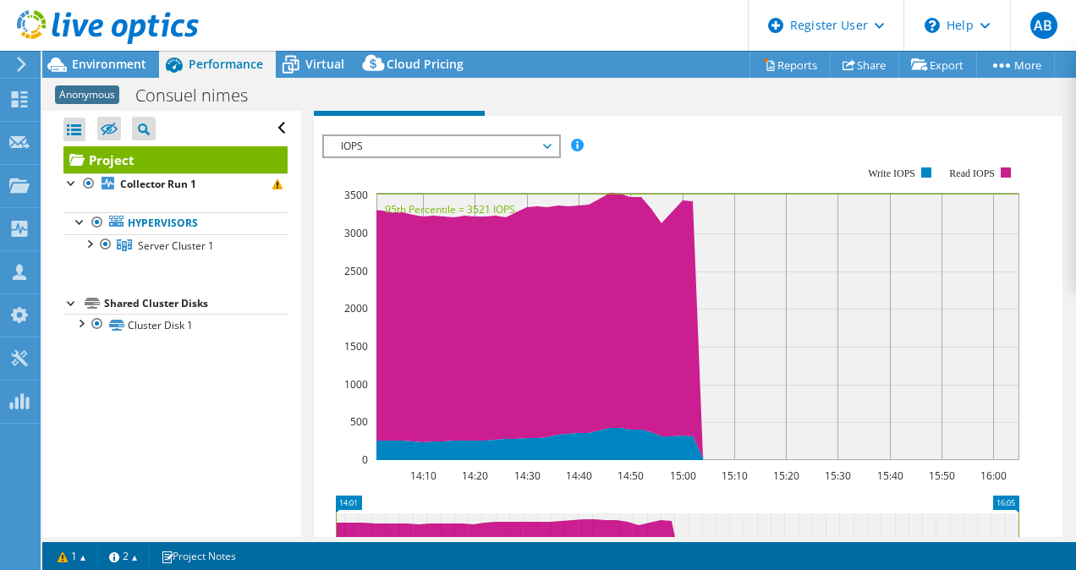
click at [462, 80] on span "Servers" at bounding box center [446, 71] width 68 height 17
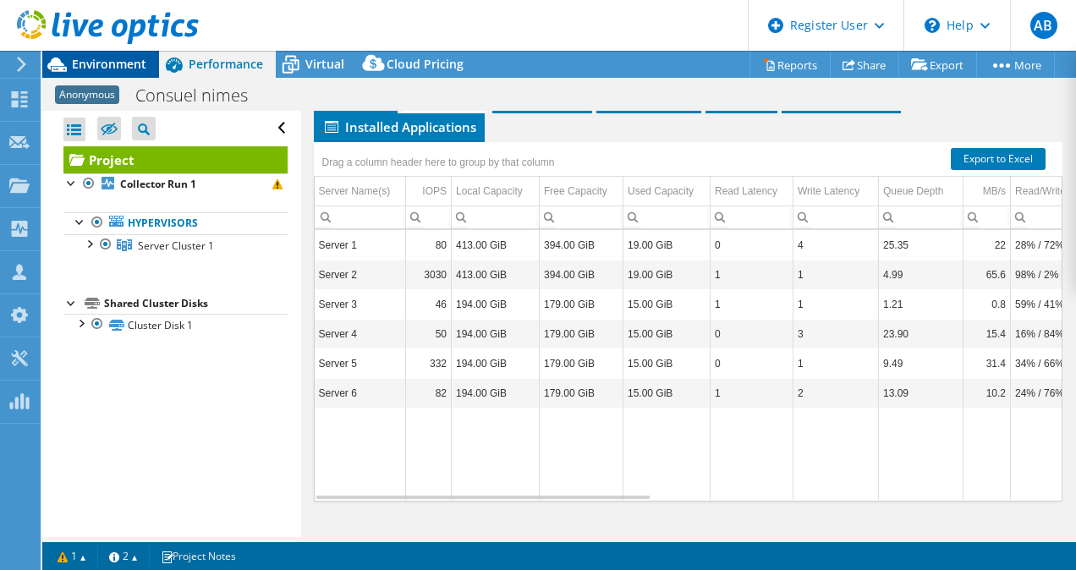
click at [131, 68] on span "Environment" at bounding box center [109, 64] width 74 height 16
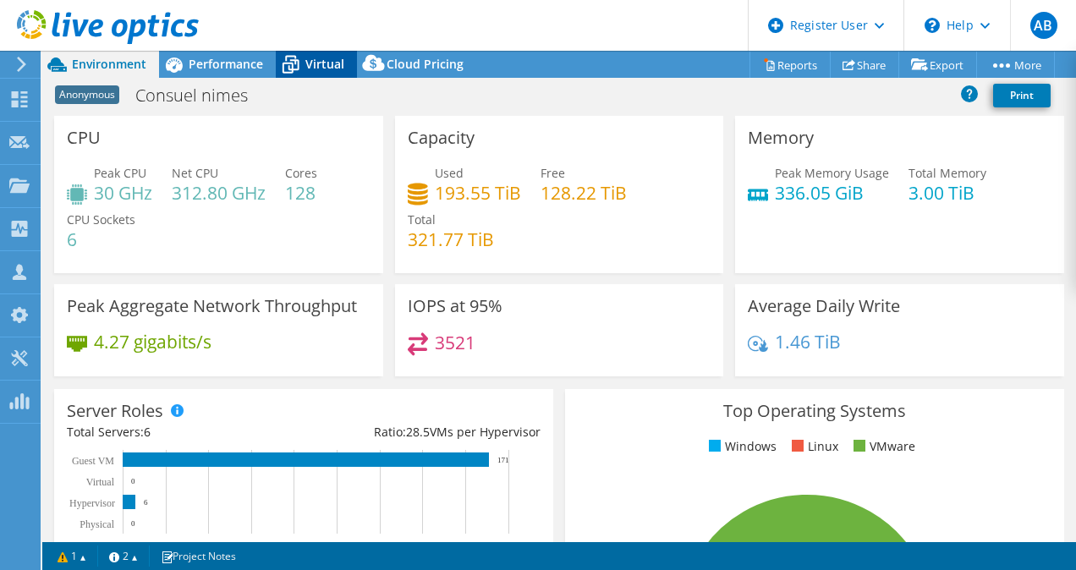
click at [301, 64] on icon at bounding box center [291, 65] width 30 height 30
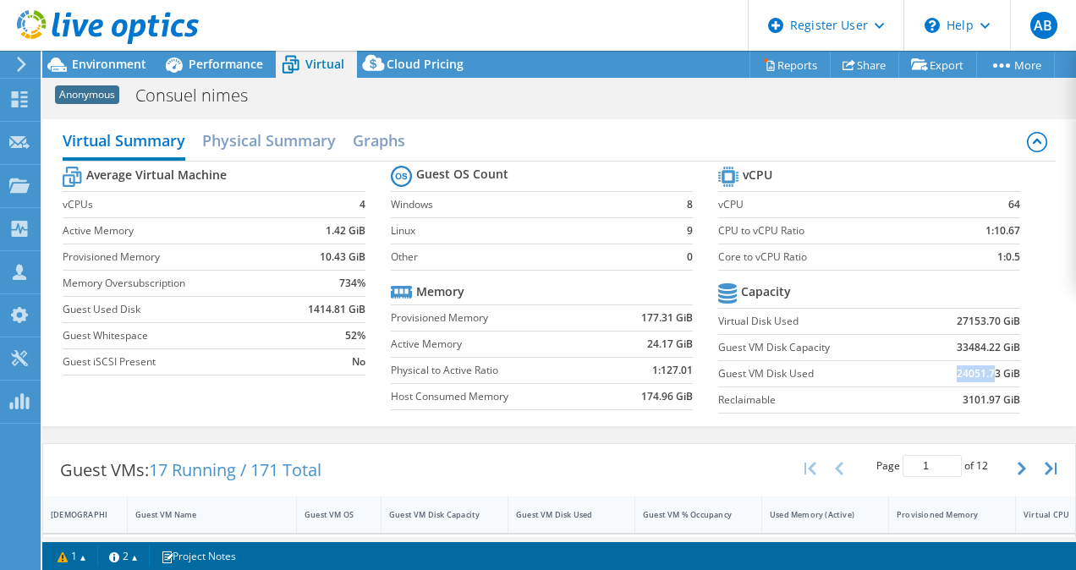
drag, startPoint x: 946, startPoint y: 375, endPoint x: 983, endPoint y: 373, distance: 37.3
click at [983, 373] on b "24051.73 GiB" at bounding box center [987, 373] width 63 height 17
drag, startPoint x: 983, startPoint y: 373, endPoint x: 986, endPoint y: 390, distance: 17.1
click at [986, 390] on td "3101.97 GiB" at bounding box center [967, 399] width 104 height 26
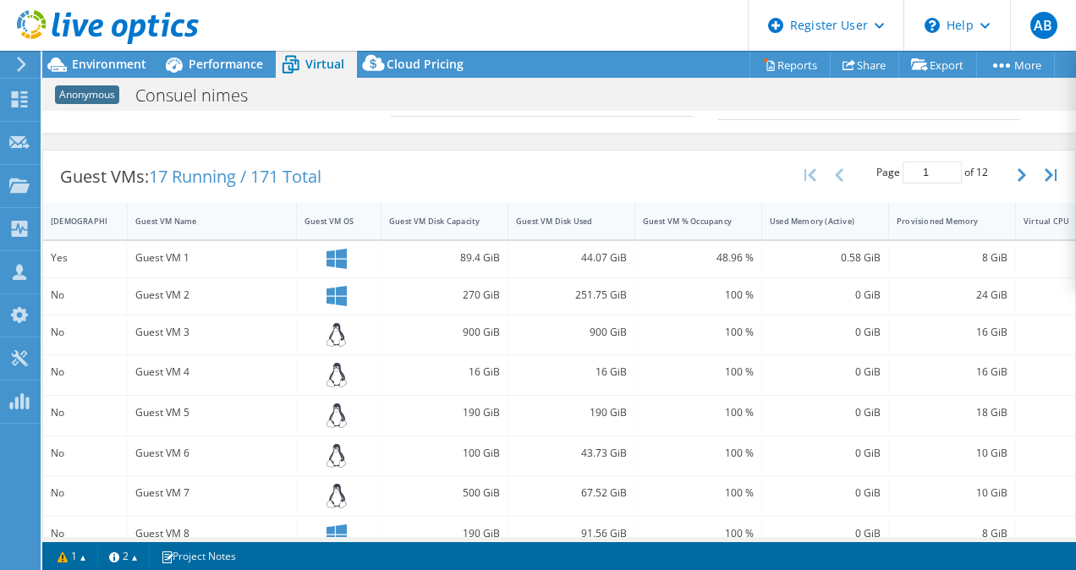
scroll to position [304, 0]
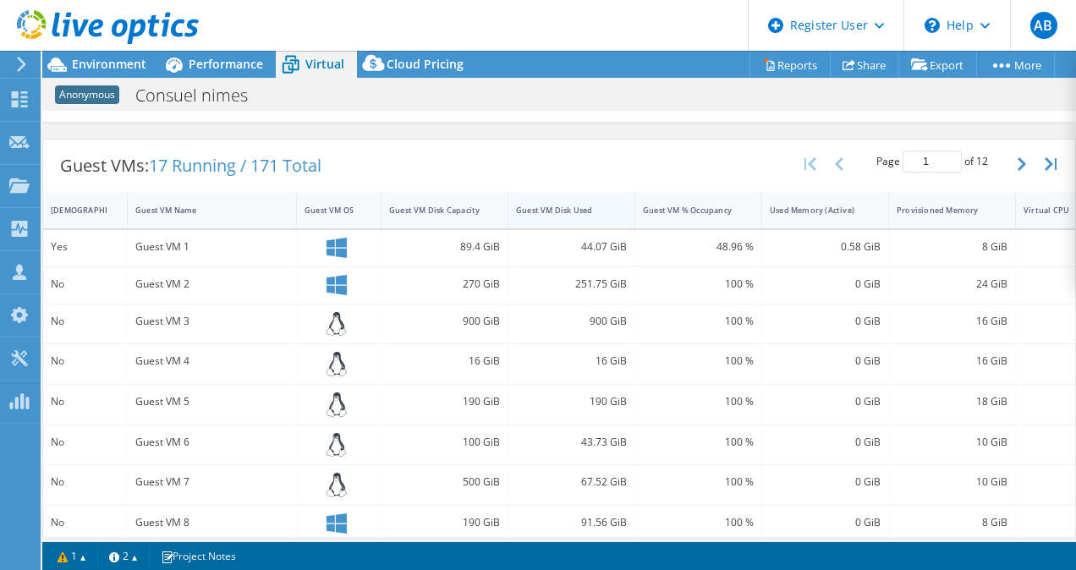
click at [597, 211] on div "Guest VM Disk Used" at bounding box center [561, 210] width 90 height 11
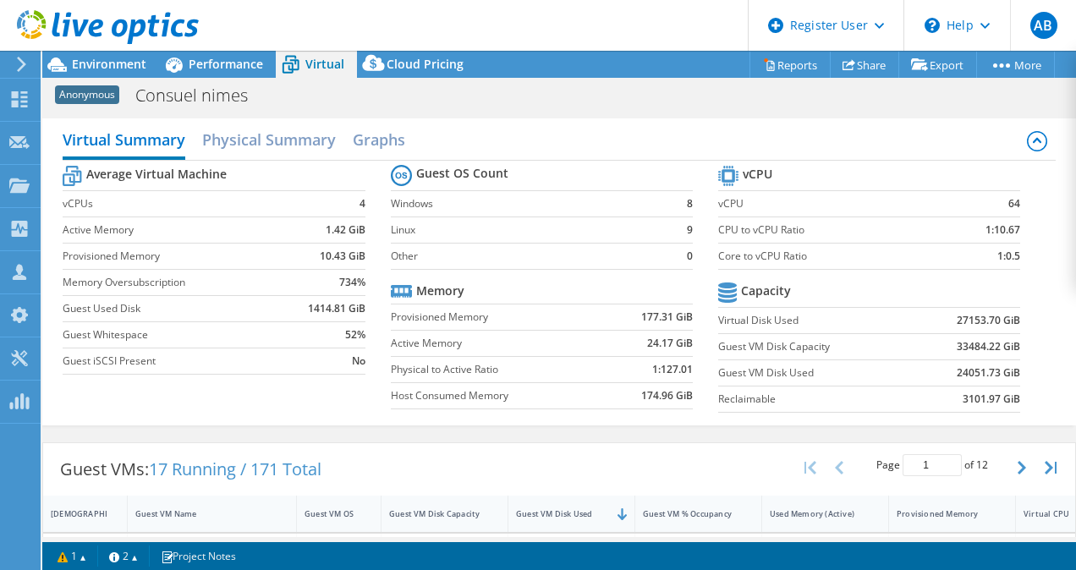
scroll to position [0, 0]
click at [132, 67] on span "Environment" at bounding box center [109, 64] width 74 height 16
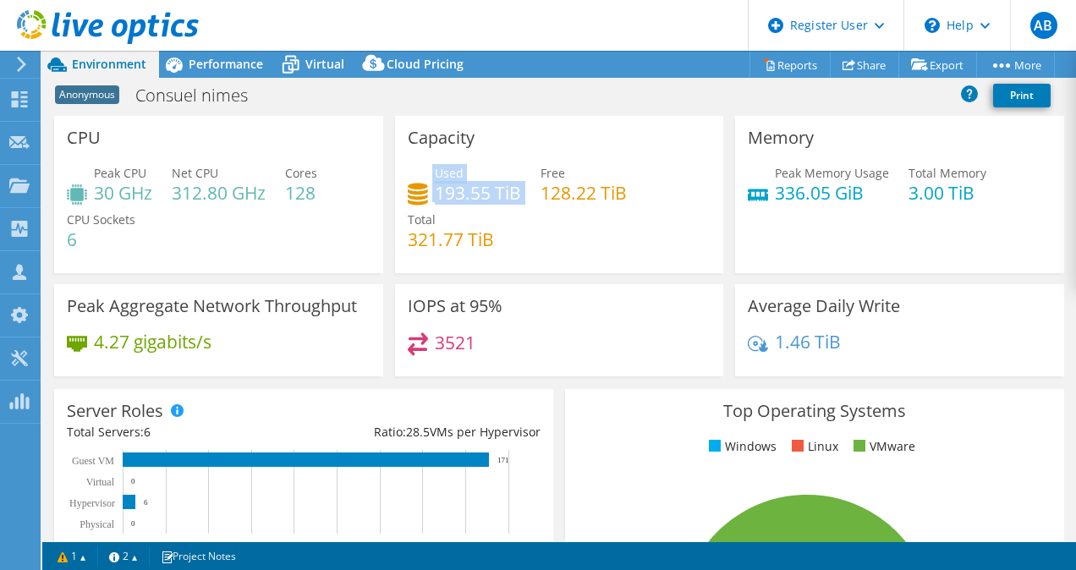
drag, startPoint x: 528, startPoint y: 191, endPoint x: 420, endPoint y: 186, distance: 108.3
click at [420, 186] on div "Used 193.55 TiB Free 128.22 TiB Total 321.77 TiB" at bounding box center [560, 214] width 304 height 101
drag, startPoint x: 420, startPoint y: 186, endPoint x: 515, endPoint y: 219, distance: 100.3
click at [515, 219] on div "Used 193.55 TiB Free 128.22 TiB Total 321.77 TiB" at bounding box center [560, 214] width 304 height 101
click at [316, 47] on header "AB Dell User Alexandre Bontemps Alexandre.Bontemps@dell.com Dell My Profile Log…" at bounding box center [538, 25] width 1076 height 51
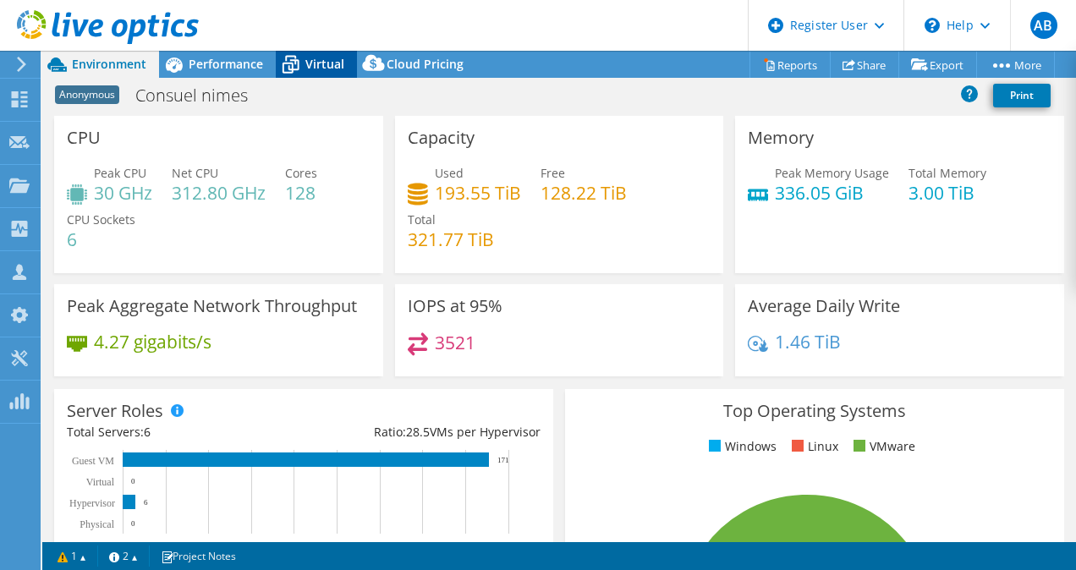
click at [326, 60] on span "Virtual" at bounding box center [324, 64] width 39 height 16
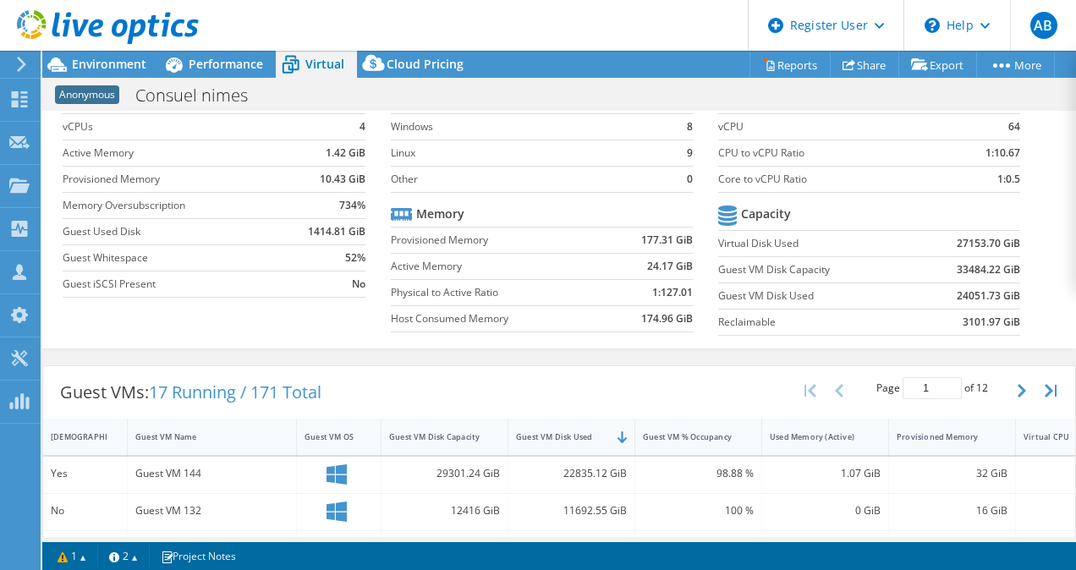
scroll to position [107, 0]
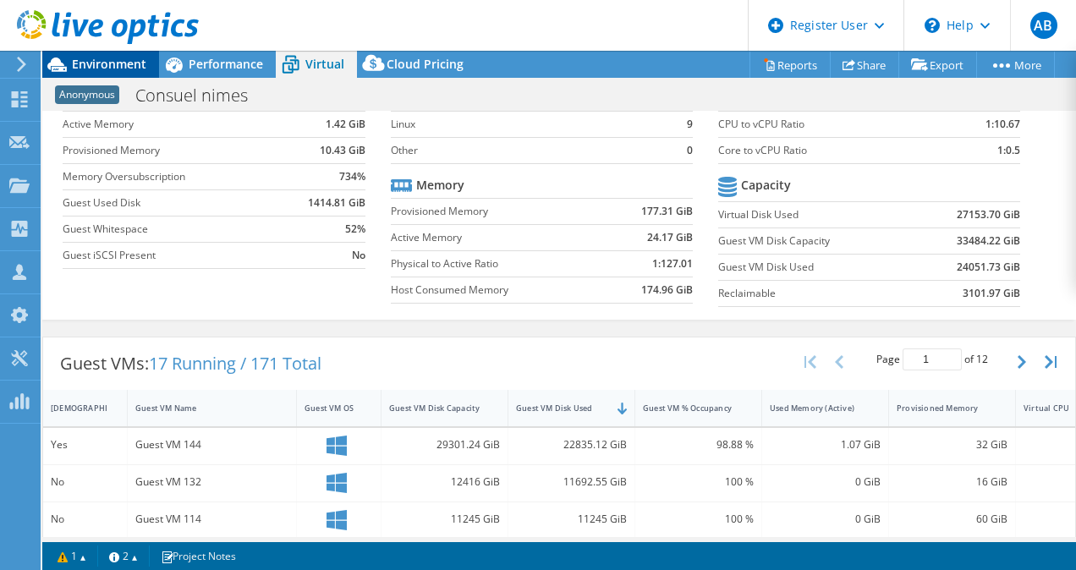
click at [111, 66] on span "Environment" at bounding box center [109, 64] width 74 height 16
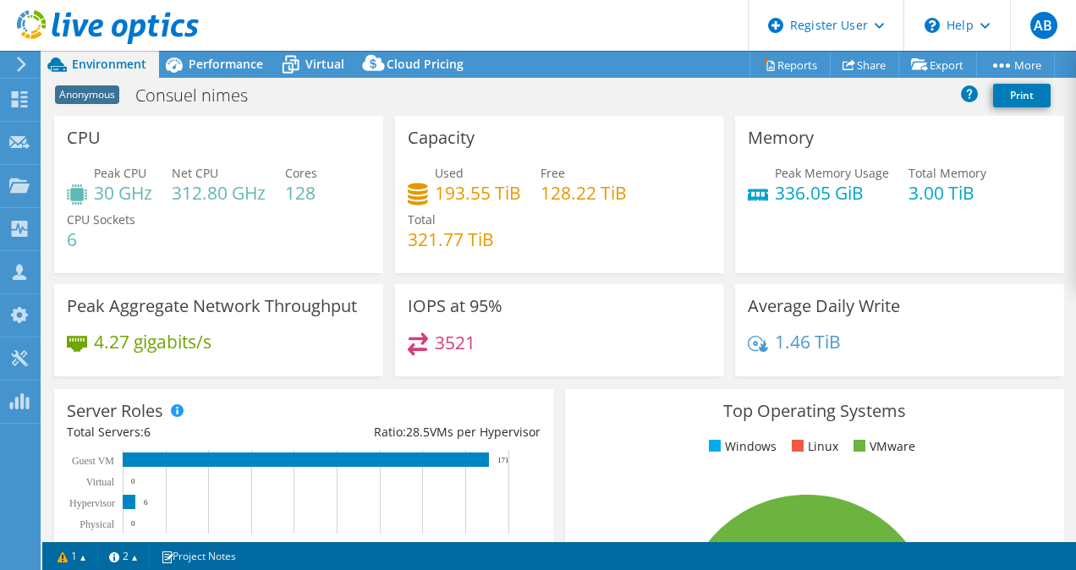
scroll to position [2, 0]
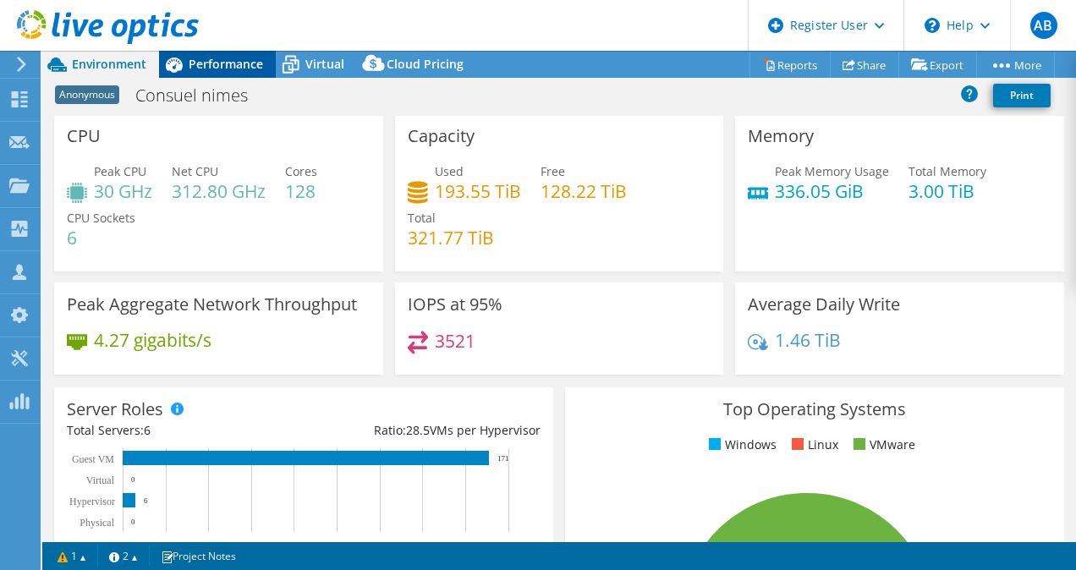
click at [250, 65] on span "Performance" at bounding box center [226, 64] width 74 height 16
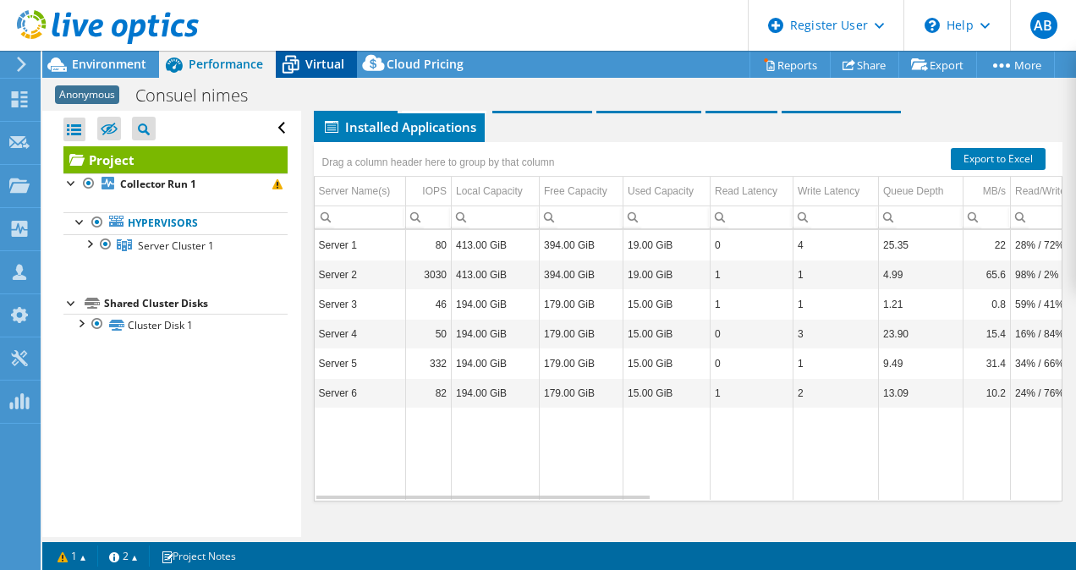
click at [330, 66] on span "Virtual" at bounding box center [324, 64] width 39 height 16
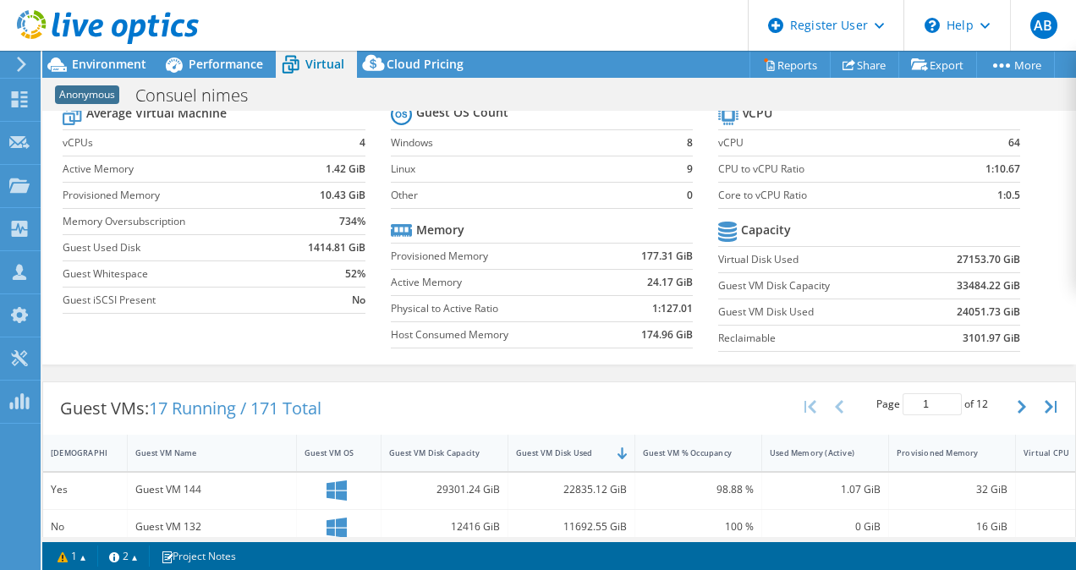
scroll to position [59, 0]
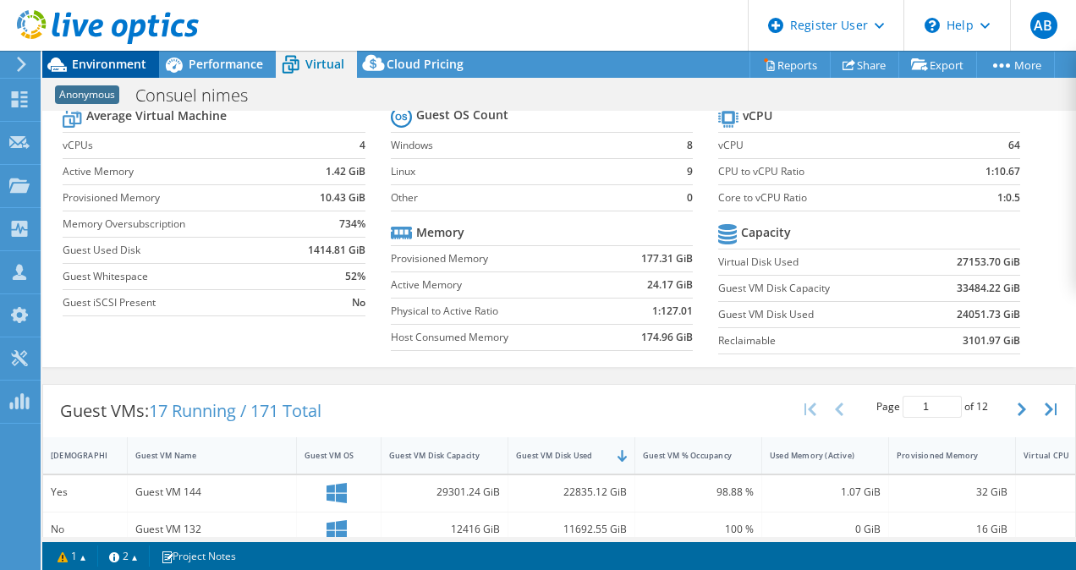
click at [125, 65] on span "Environment" at bounding box center [109, 64] width 74 height 16
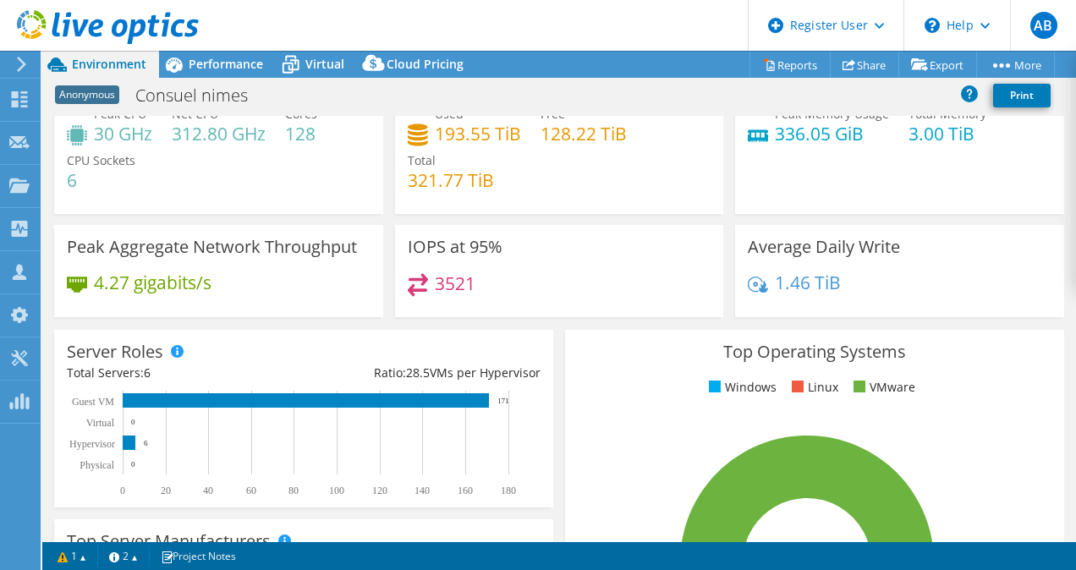
scroll to position [0, 0]
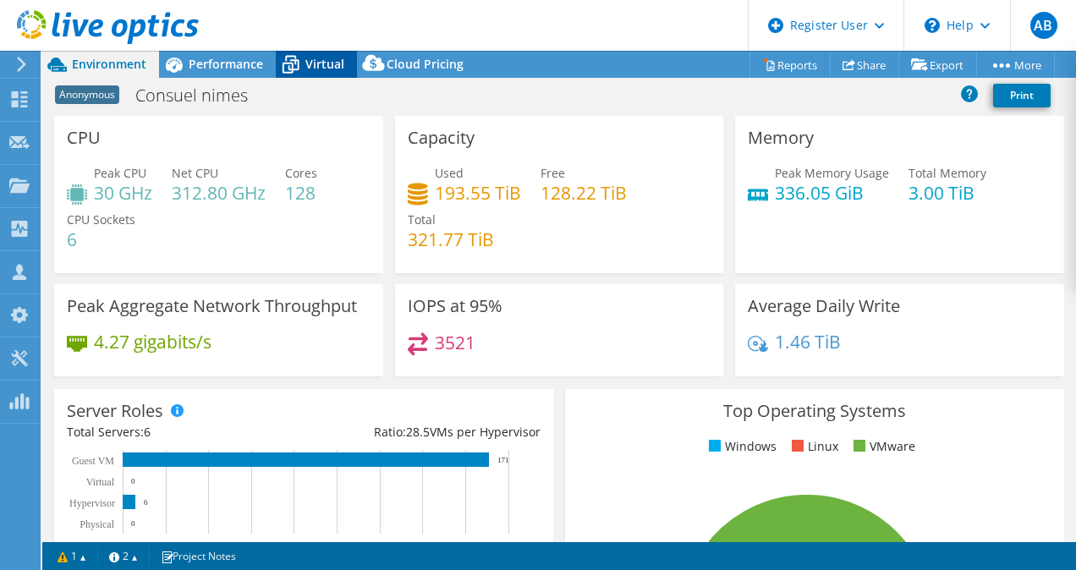
click at [308, 65] on span "Virtual" at bounding box center [324, 64] width 39 height 16
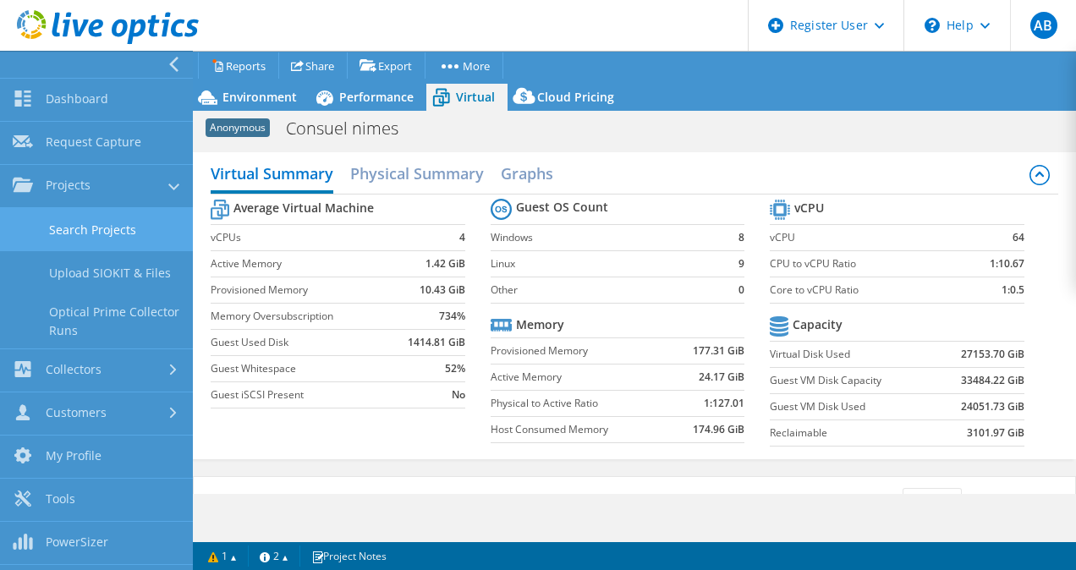
click at [117, 220] on link "Search Projects" at bounding box center [96, 229] width 193 height 43
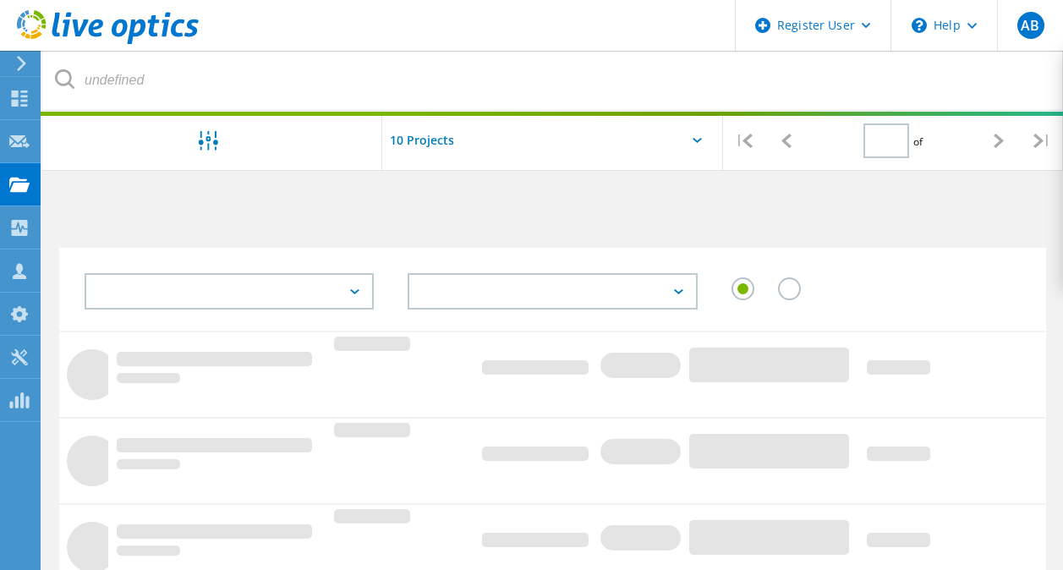
type input "1"
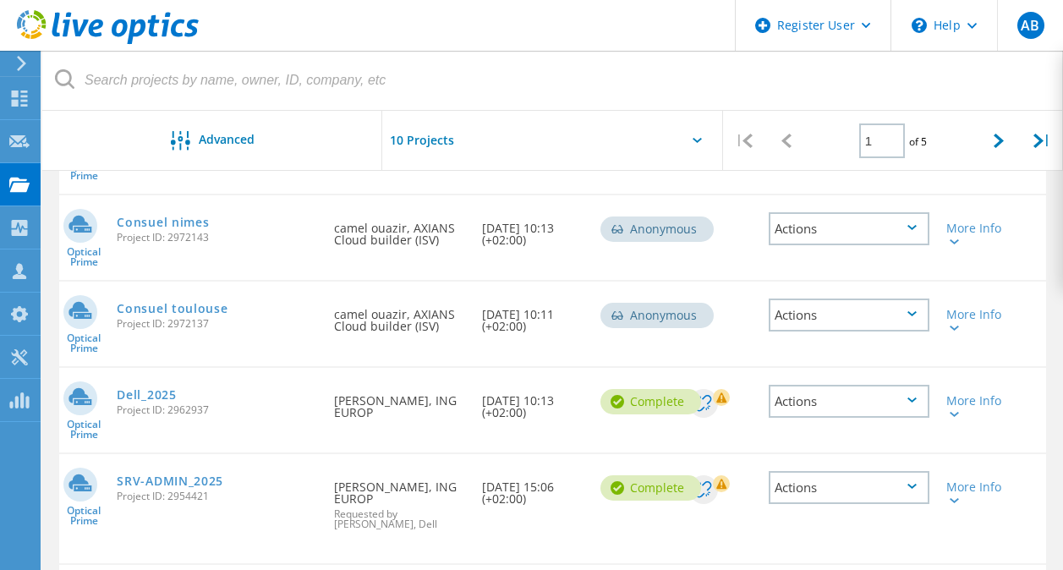
scroll to position [525, 0]
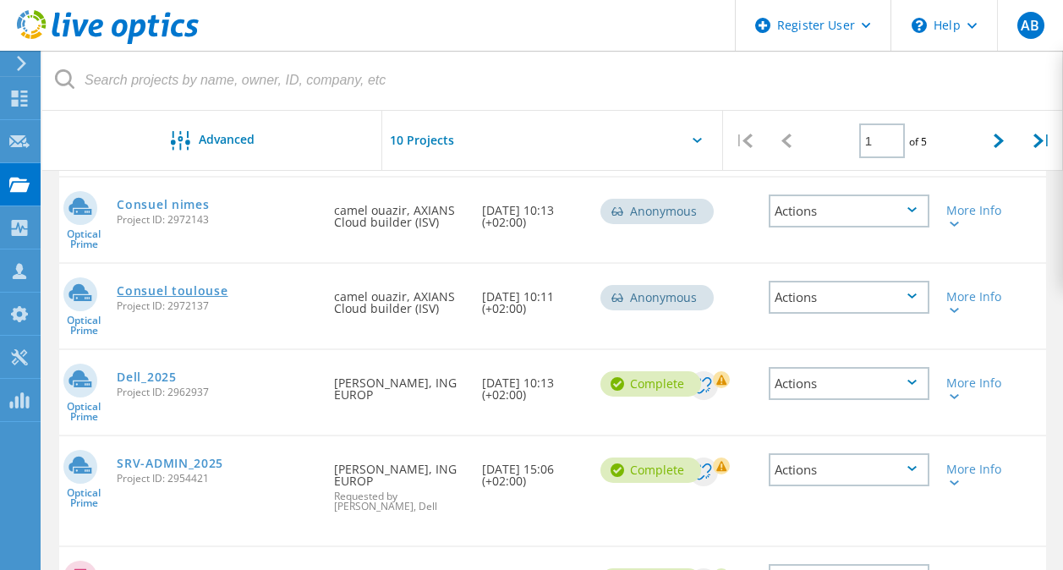
click at [198, 294] on link "Consuel toulouse" at bounding box center [172, 291] width 111 height 12
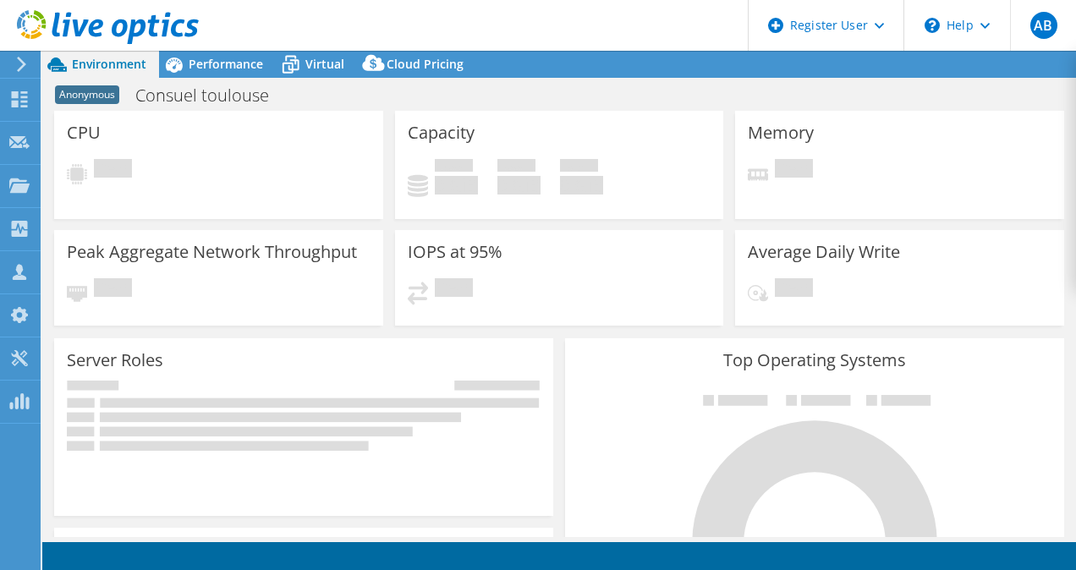
select select "EUFrankfurt"
select select "USD"
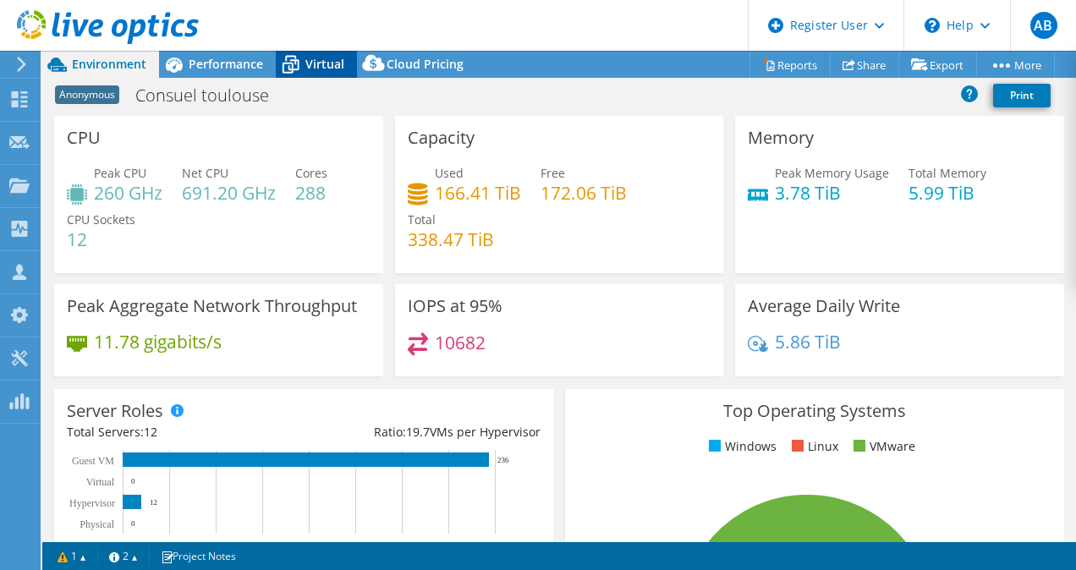
click at [332, 57] on span "Virtual" at bounding box center [324, 64] width 39 height 16
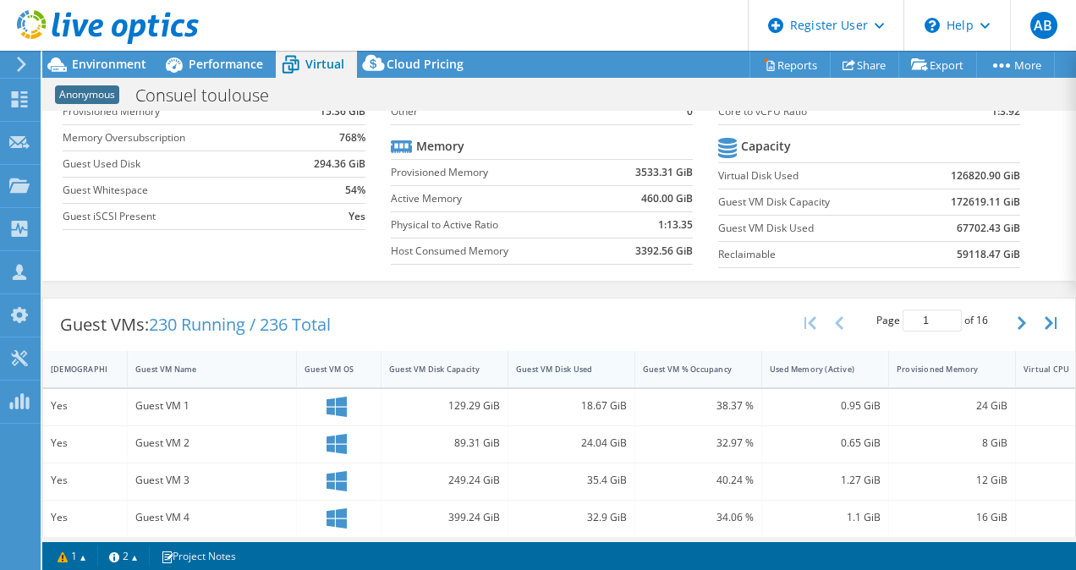
scroll to position [146, 0]
click at [590, 367] on div "Guest VM Disk Used" at bounding box center [561, 368] width 90 height 11
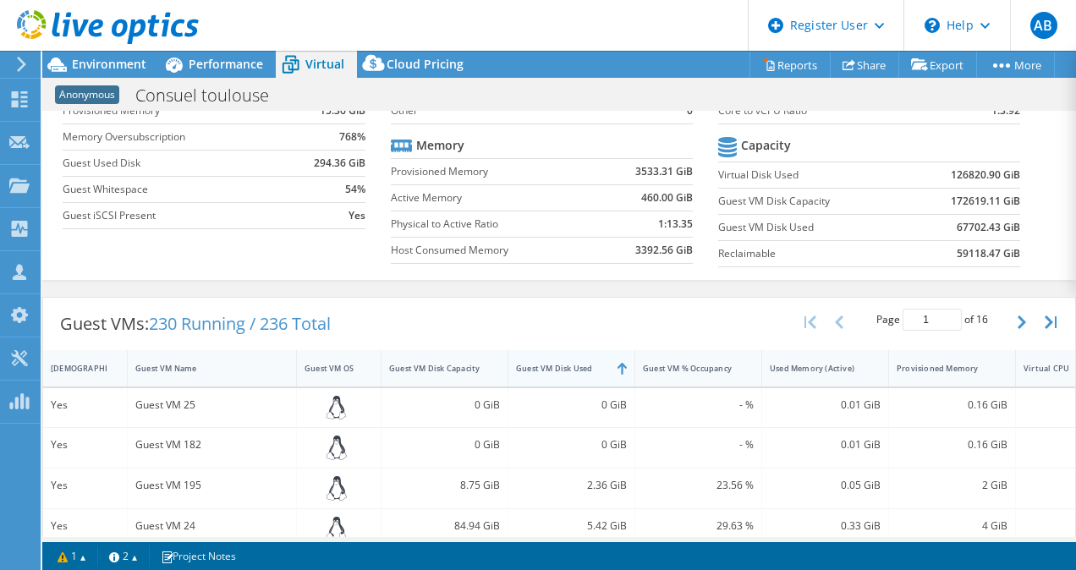
click at [590, 367] on div "Guest VM Disk Used" at bounding box center [561, 368] width 90 height 11
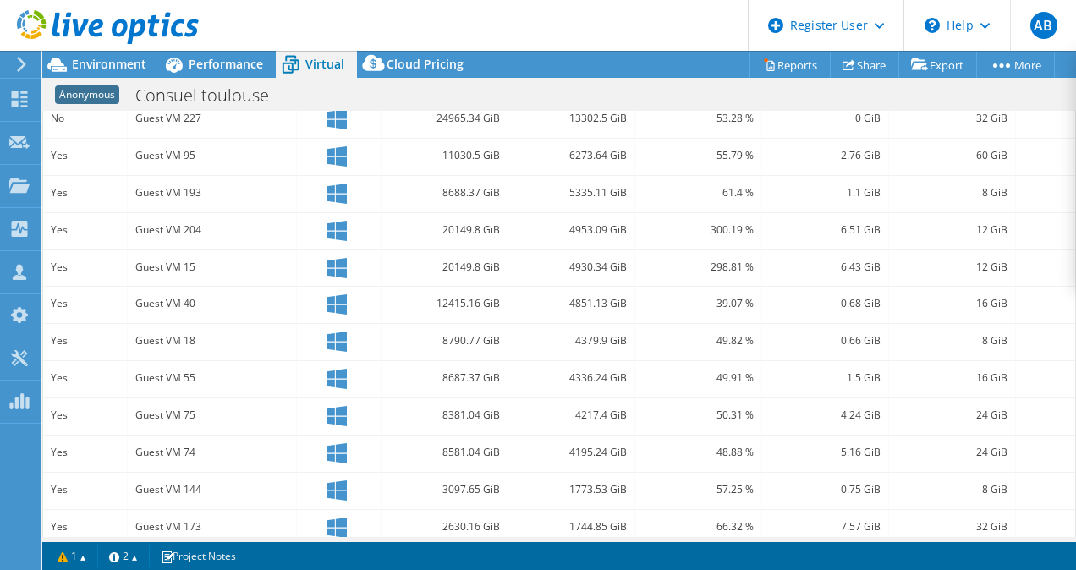
scroll to position [435, 0]
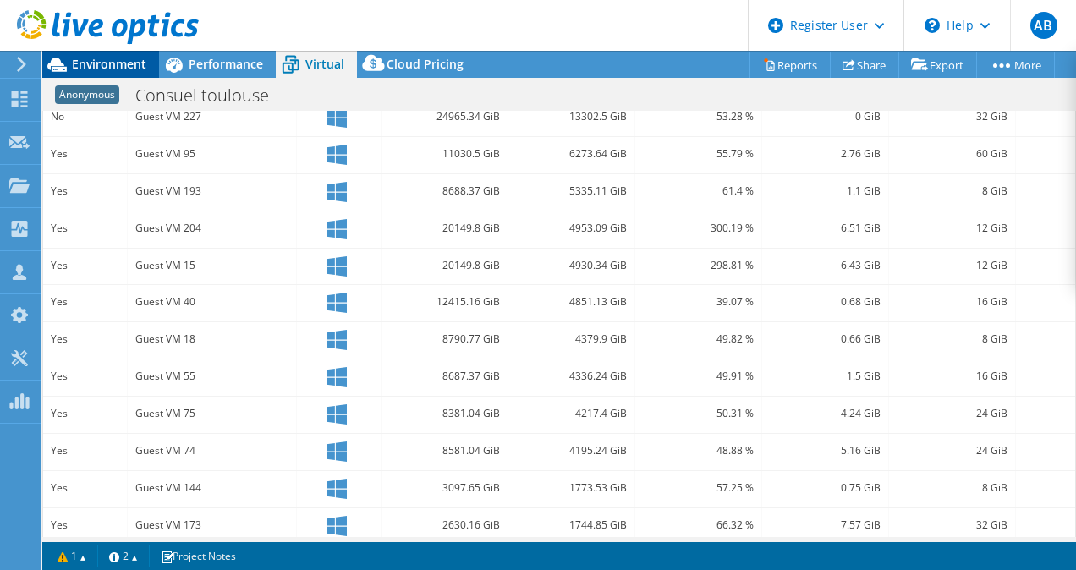
click at [116, 61] on span "Environment" at bounding box center [109, 64] width 74 height 16
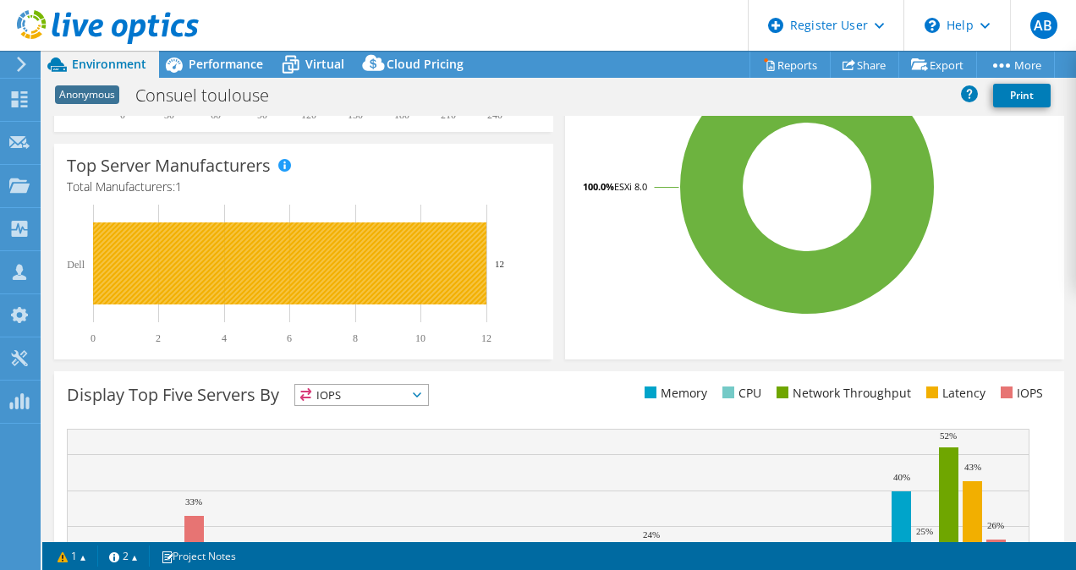
scroll to position [0, 0]
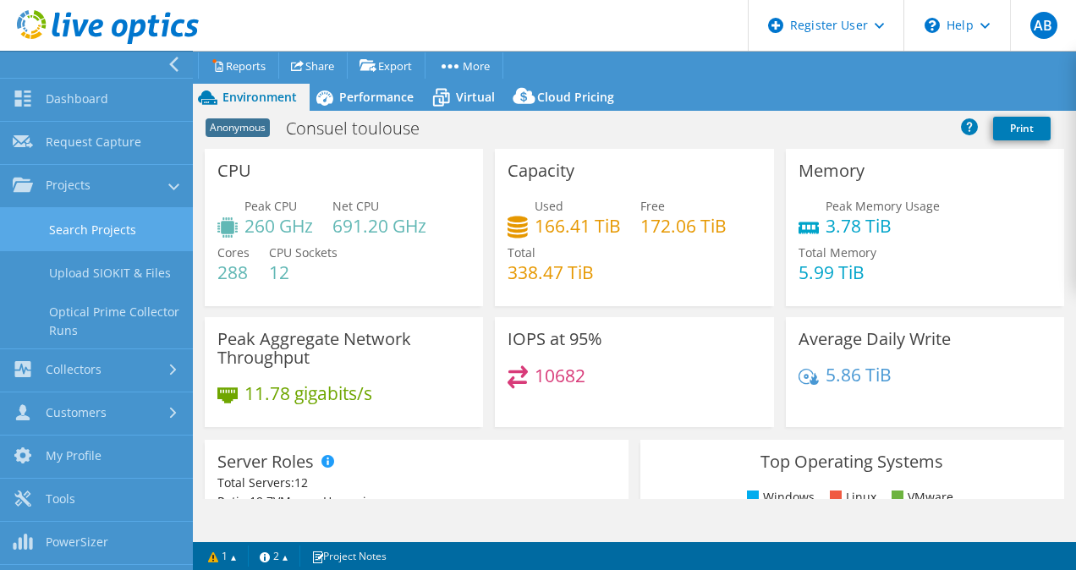
click at [98, 228] on link "Search Projects" at bounding box center [96, 229] width 193 height 43
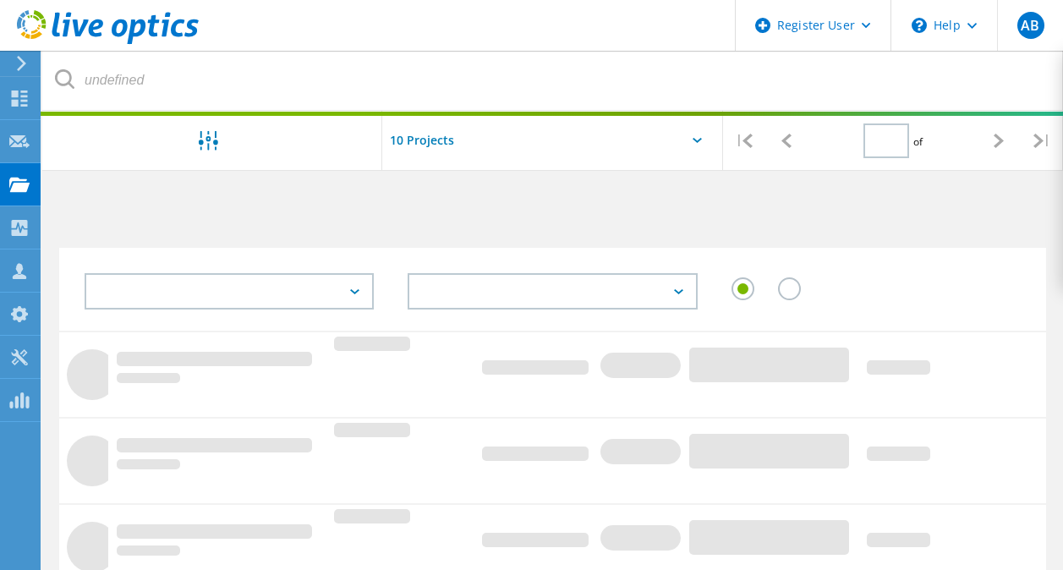
type input "1"
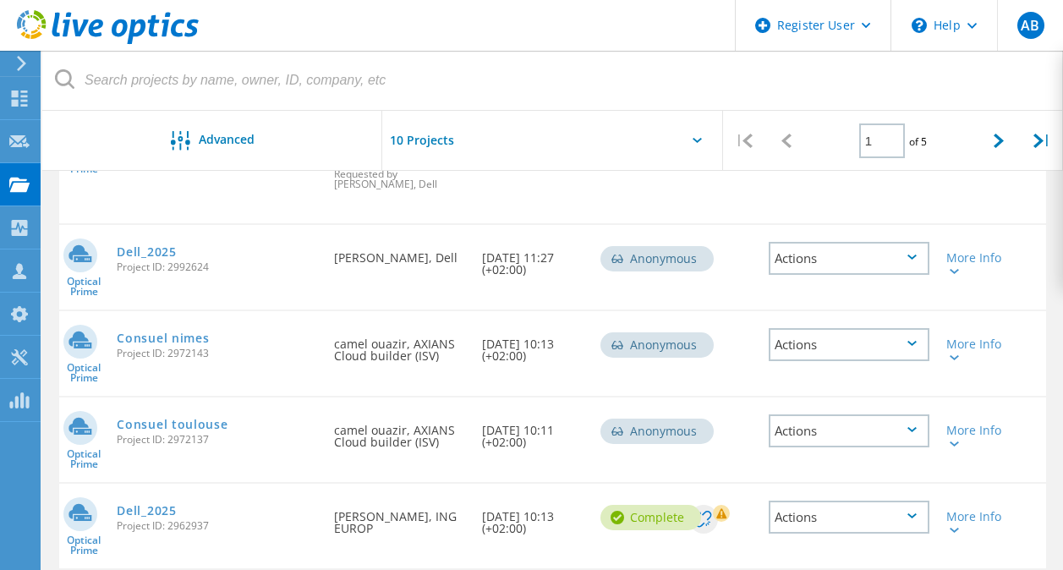
scroll to position [391, 0]
drag, startPoint x: 332, startPoint y: 346, endPoint x: 402, endPoint y: 350, distance: 70.3
click at [402, 350] on div "Requested By camel ouazir, AXIANS Cloud builder (ISV)" at bounding box center [400, 346] width 148 height 68
drag, startPoint x: 402, startPoint y: 350, endPoint x: 516, endPoint y: 381, distance: 117.5
click at [516, 381] on div "Optical Prime Consuel nimes Project ID: 2972143 Requested By camel ouazir, AXIA…" at bounding box center [552, 354] width 987 height 85
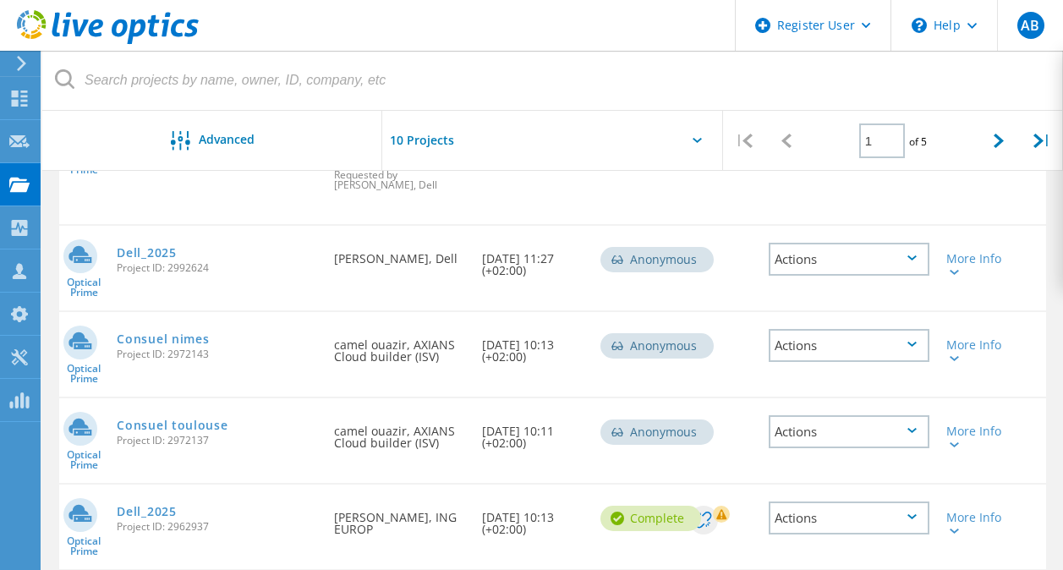
click at [390, 433] on div "Requested By camel ouazir, AXIANS Cloud builder (ISV)" at bounding box center [400, 432] width 148 height 68
drag, startPoint x: 390, startPoint y: 433, endPoint x: 446, endPoint y: 483, distance: 75.5
click at [446, 483] on div "Requested By camel ouazir, AXIANS Cloud builder (ISV)" at bounding box center [400, 440] width 148 height 85
